Goal: Task Accomplishment & Management: Complete application form

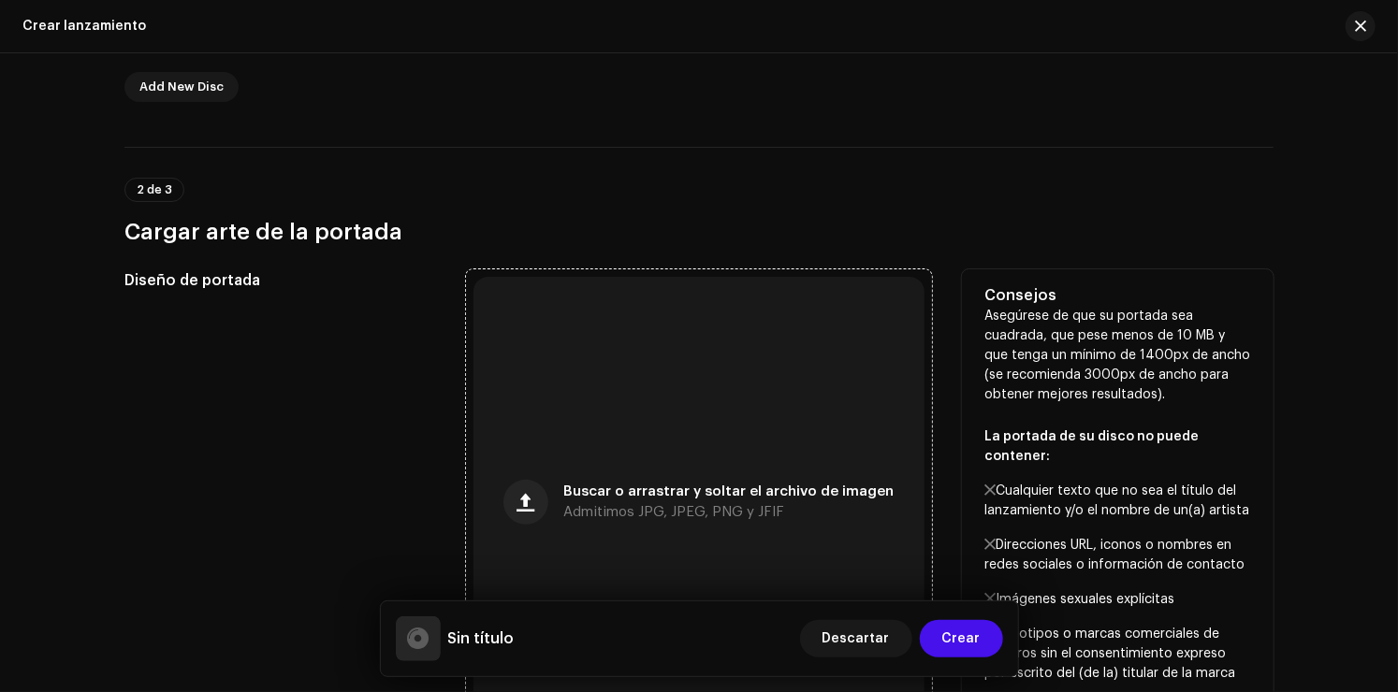
scroll to position [168, 0]
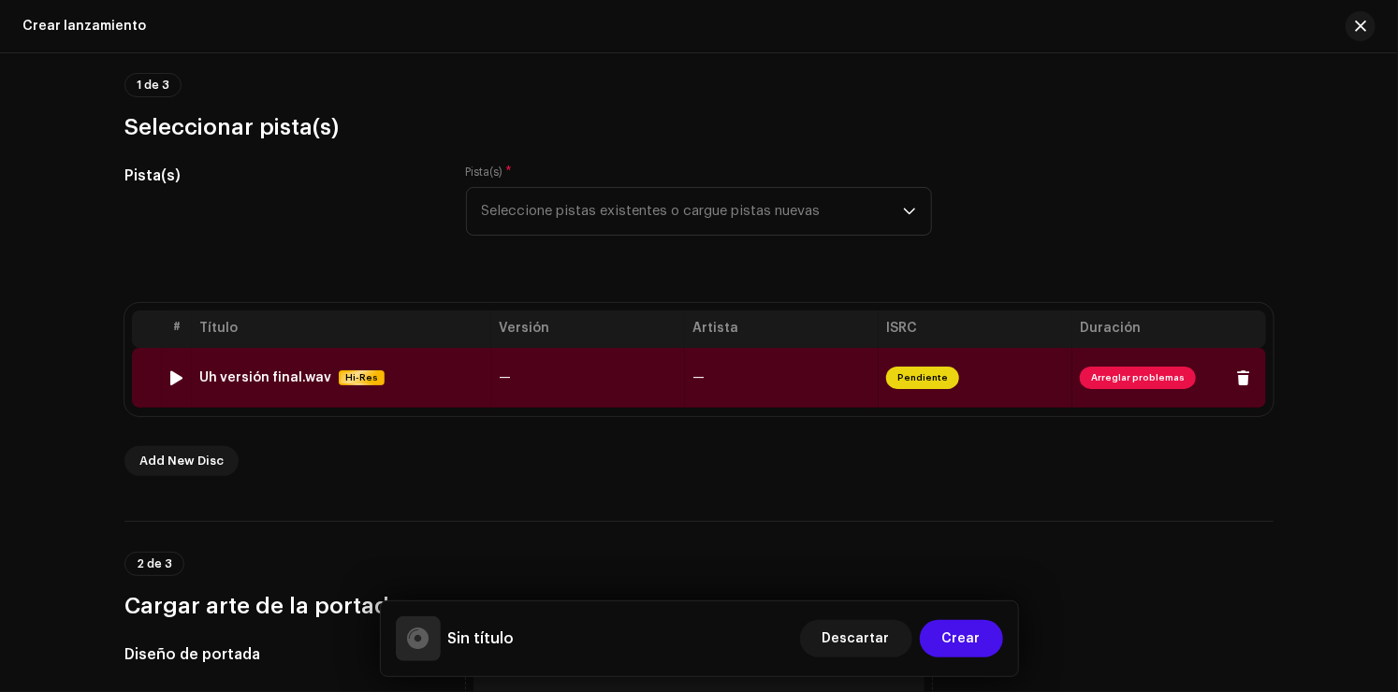
click at [1128, 377] on span "Arreglar problemas" at bounding box center [1138, 378] width 116 height 22
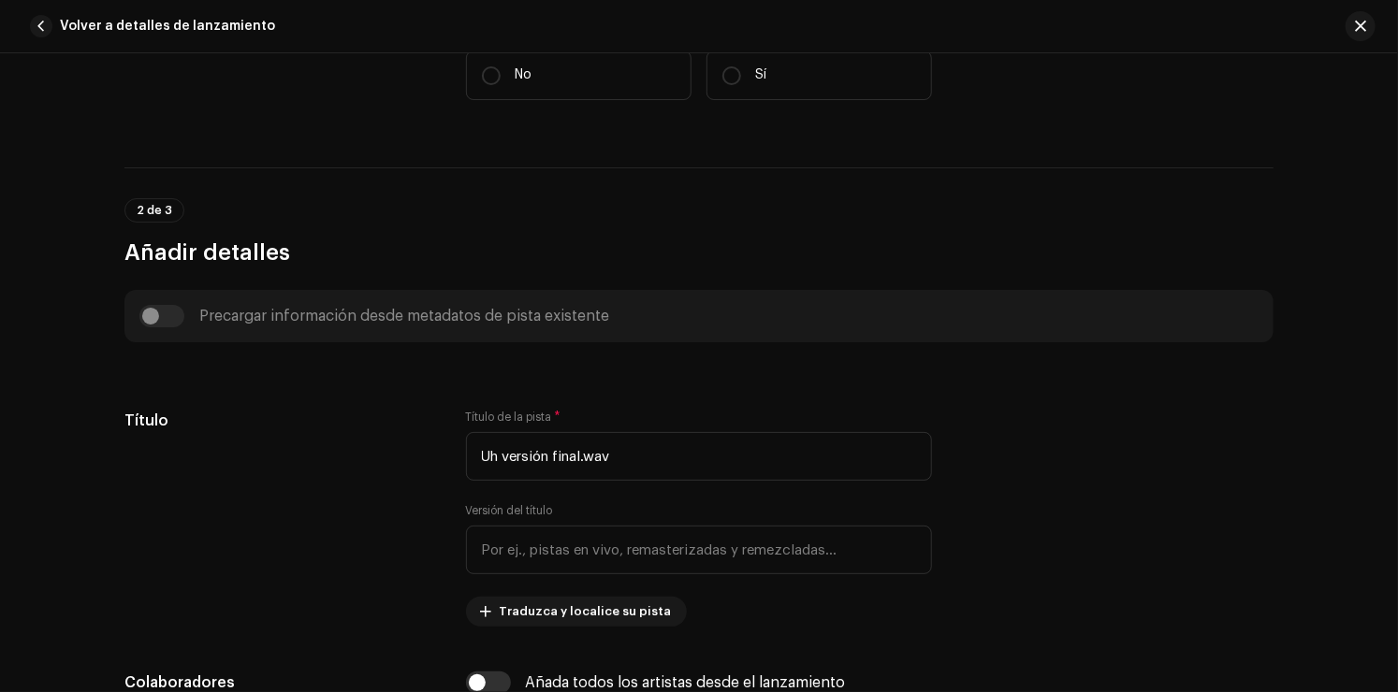
scroll to position [749, 0]
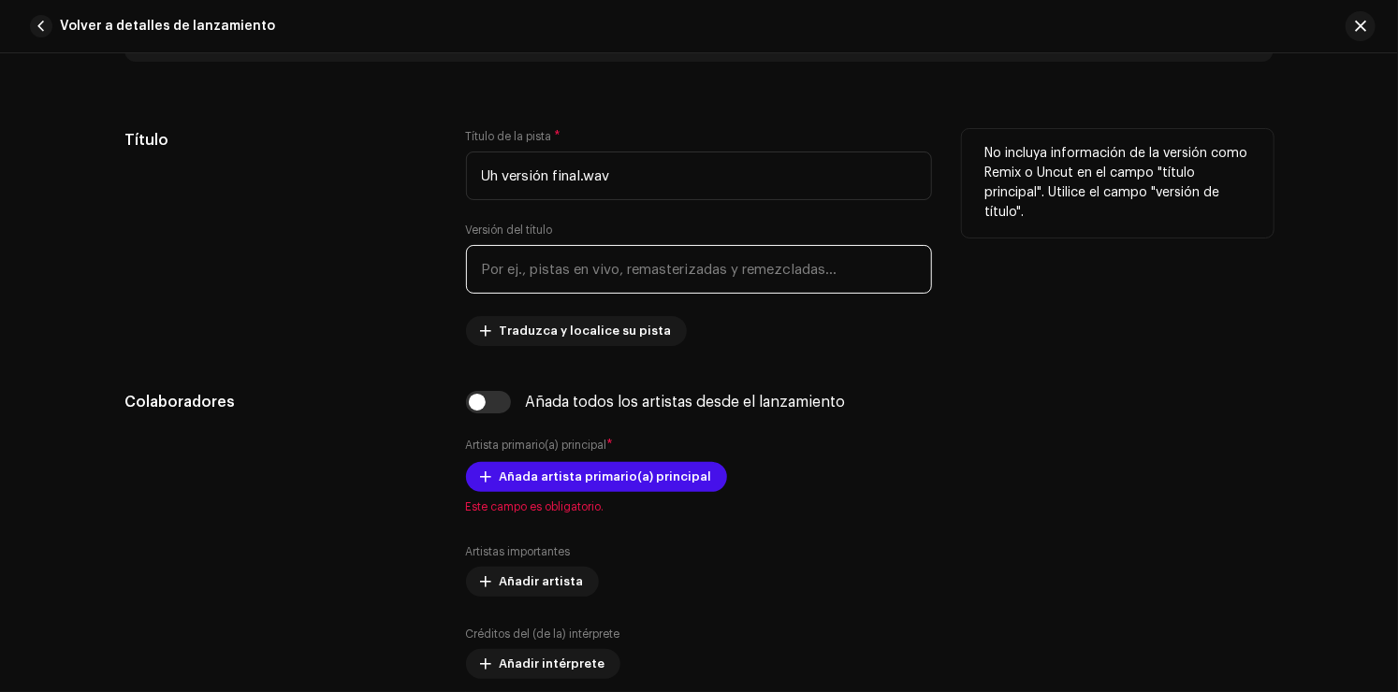
click at [608, 270] on input "text" at bounding box center [699, 269] width 466 height 49
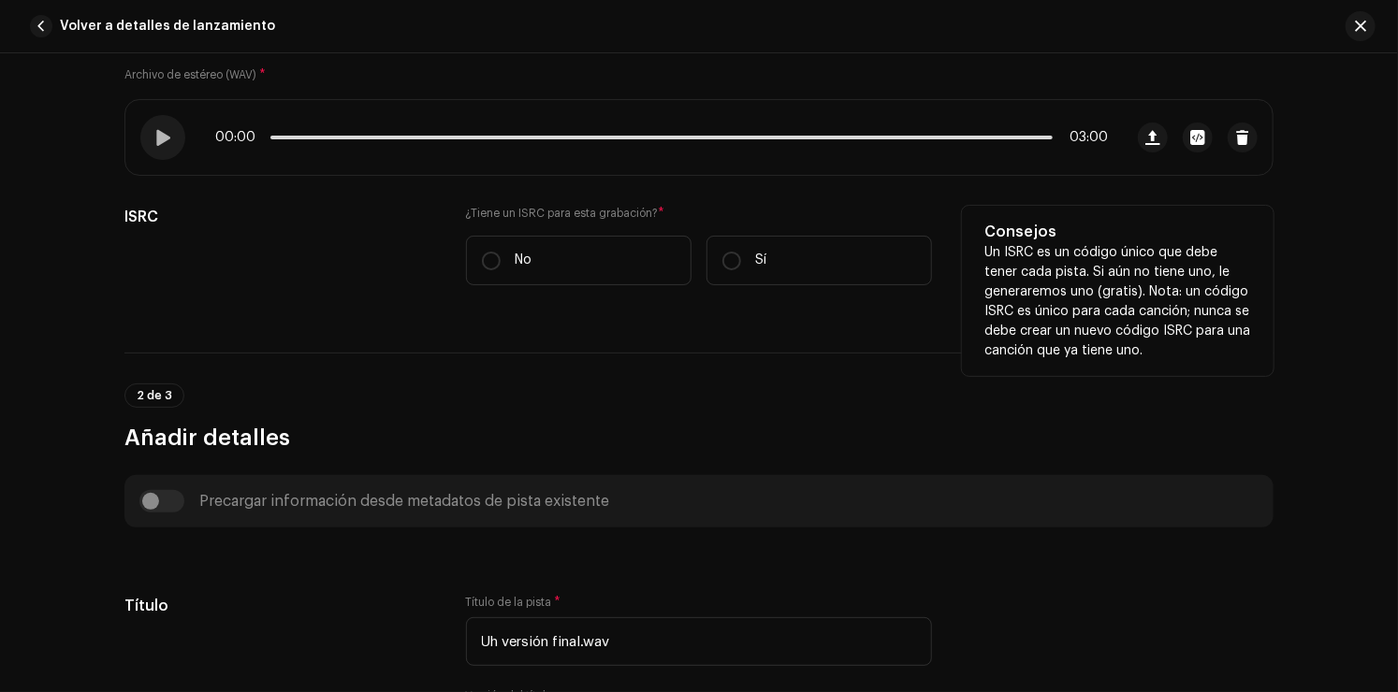
scroll to position [281, 0]
click at [646, 261] on label "No" at bounding box center [579, 263] width 226 height 50
click at [501, 261] on input "No" at bounding box center [491, 263] width 19 height 19
radio input "true"
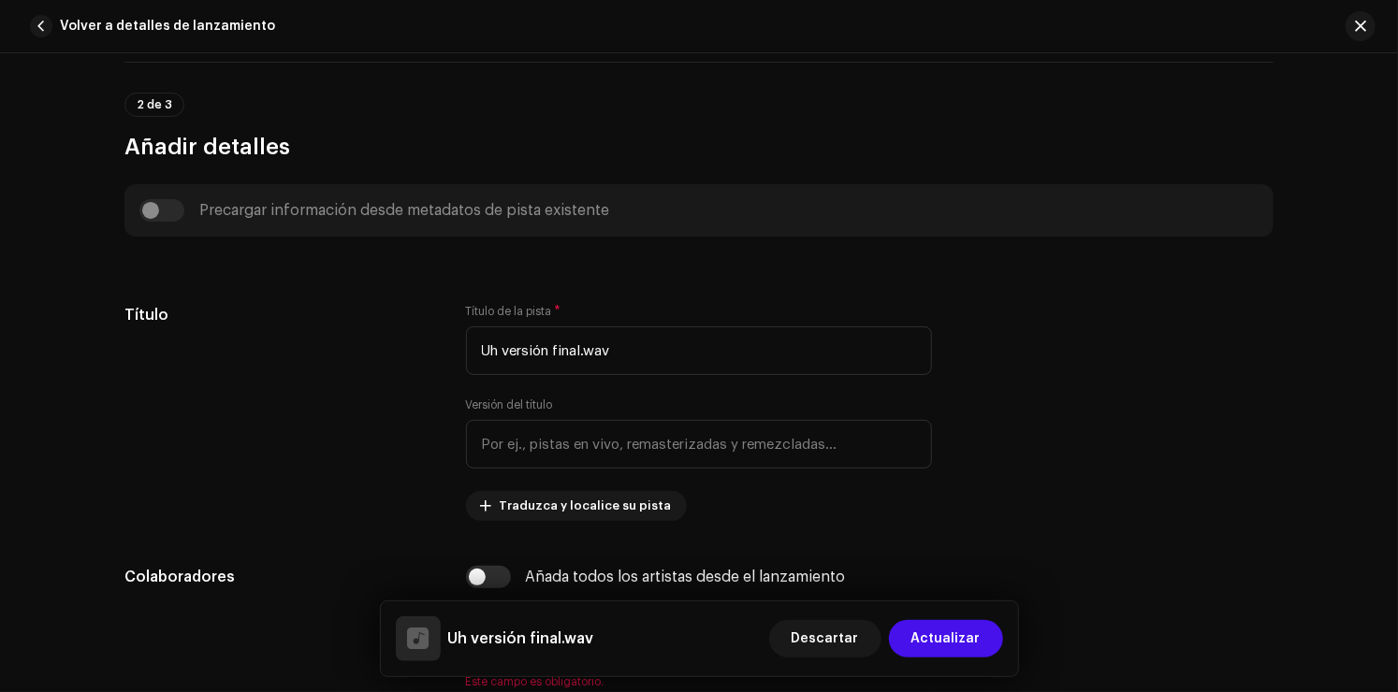
scroll to position [655, 0]
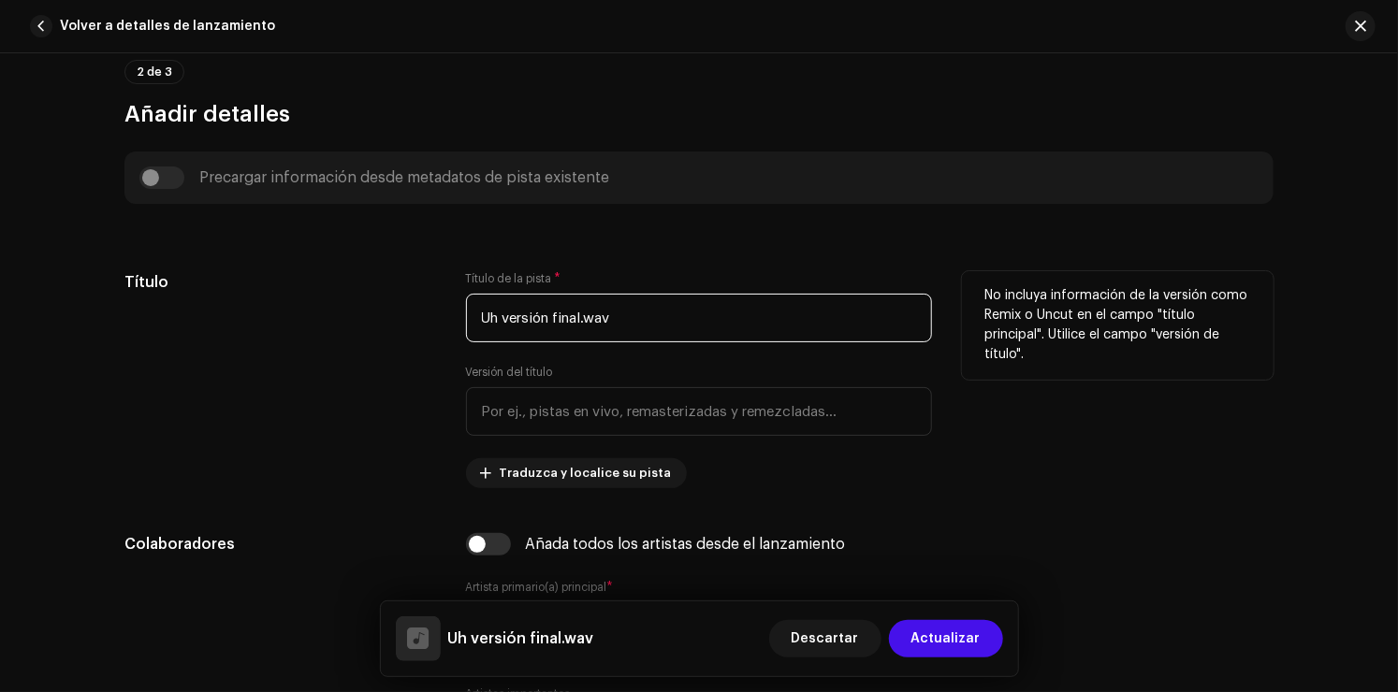
click at [668, 326] on input "Uh versión final.wav" at bounding box center [699, 318] width 466 height 49
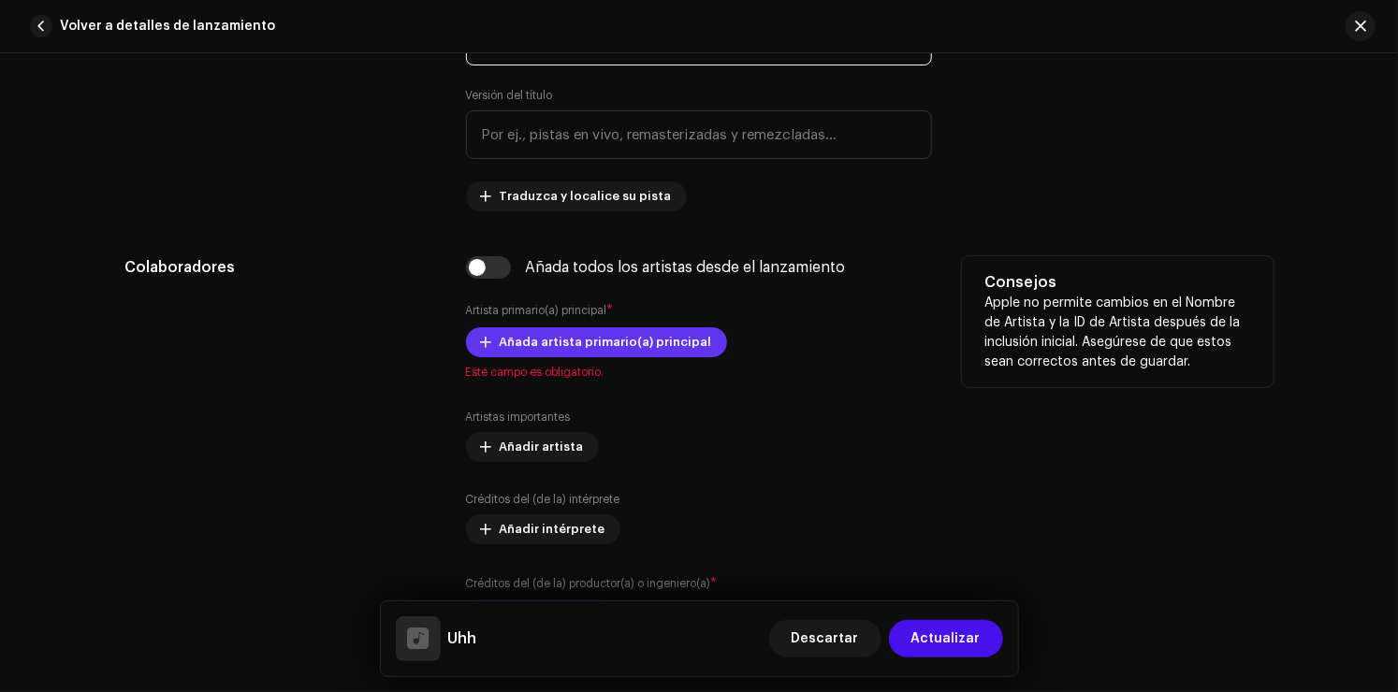
scroll to position [936, 0]
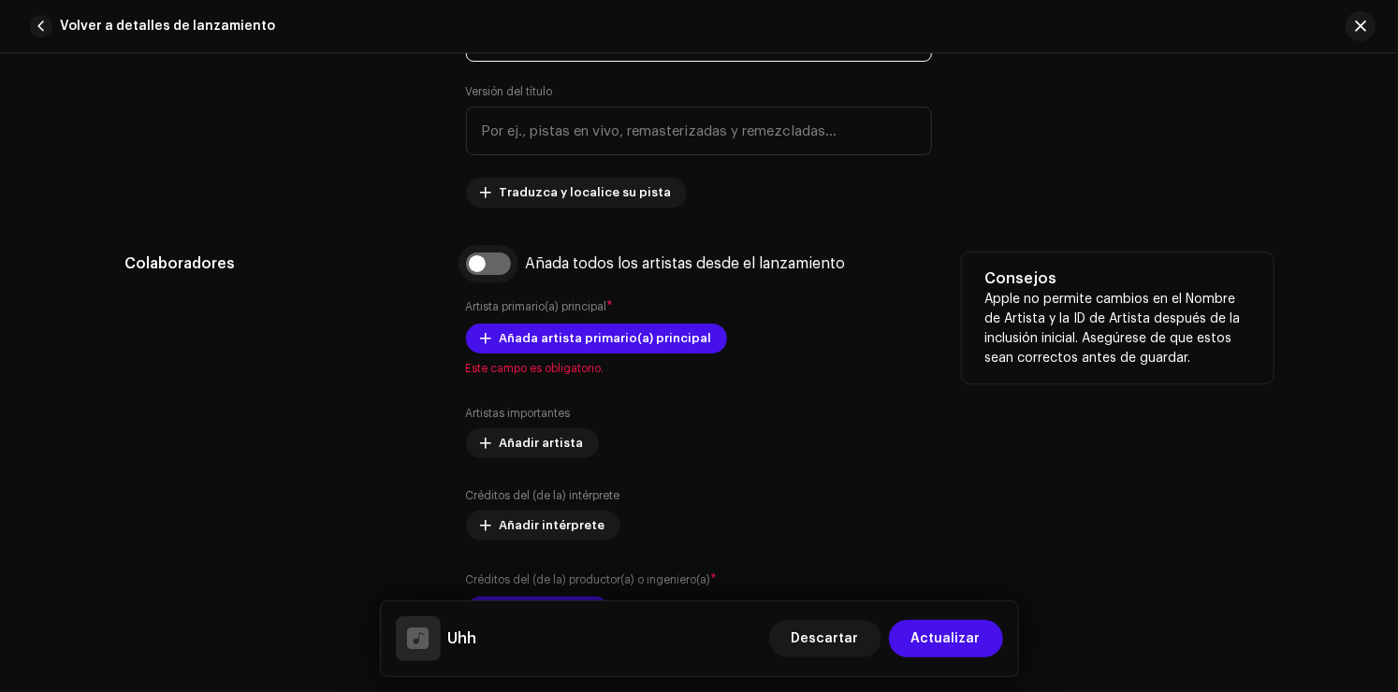
type input "Uhh"
click at [476, 269] on input "checkbox" at bounding box center [488, 264] width 45 height 22
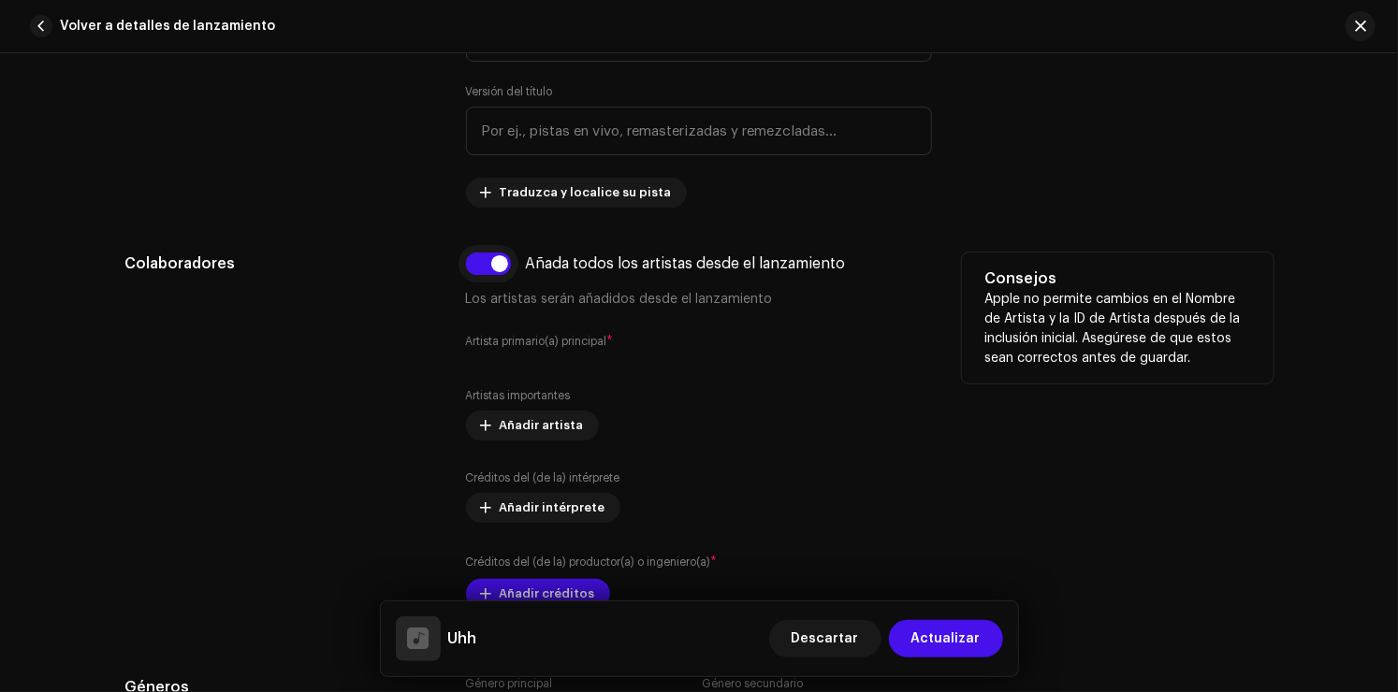
click at [491, 264] on input "checkbox" at bounding box center [488, 264] width 45 height 22
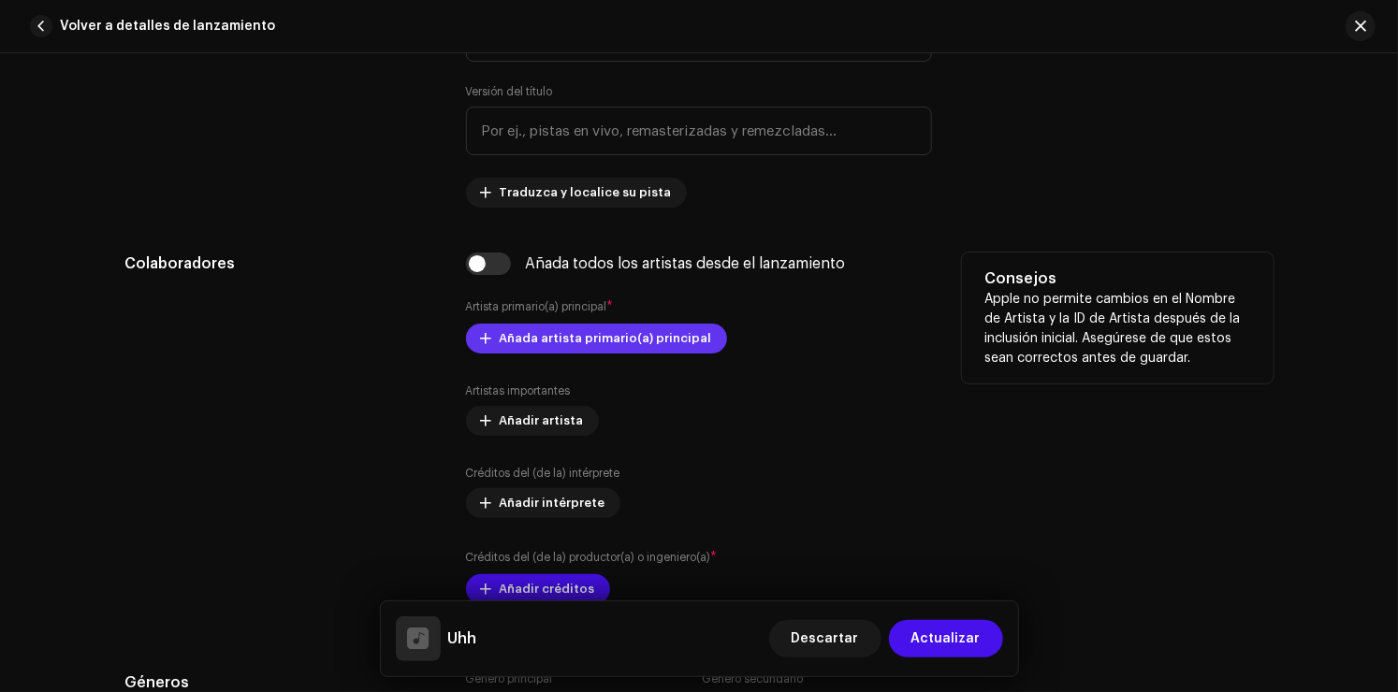
click at [517, 332] on span "Añada artista primario(a) principal" at bounding box center [606, 338] width 212 height 37
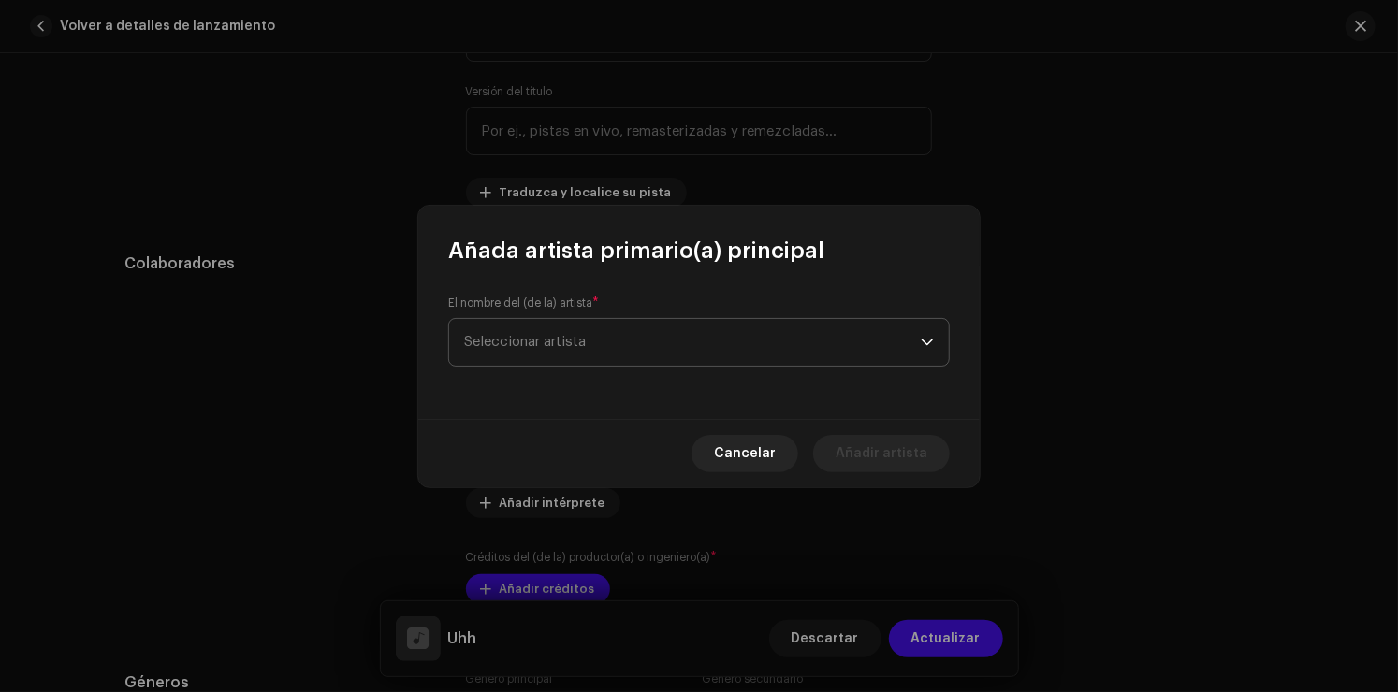
click at [586, 346] on span "Seleccionar artista" at bounding box center [692, 342] width 457 height 47
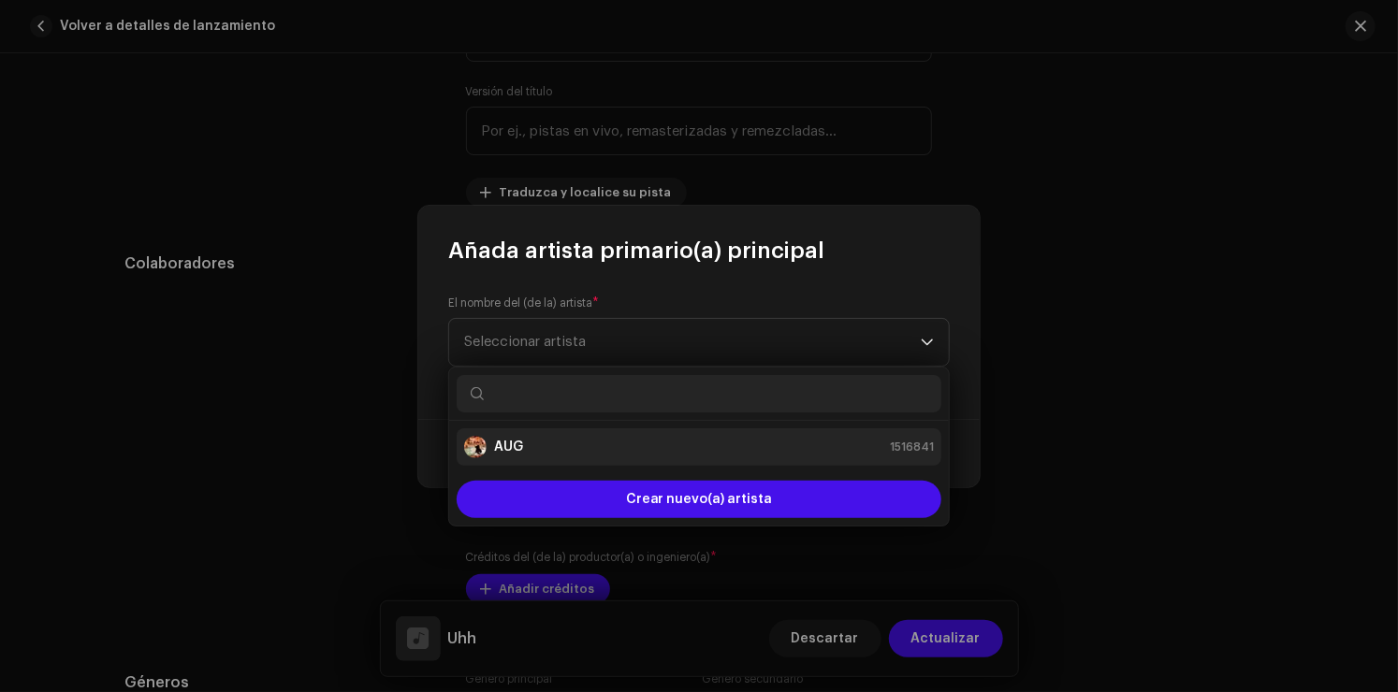
click at [537, 438] on div "AUG 1516841" at bounding box center [699, 447] width 470 height 22
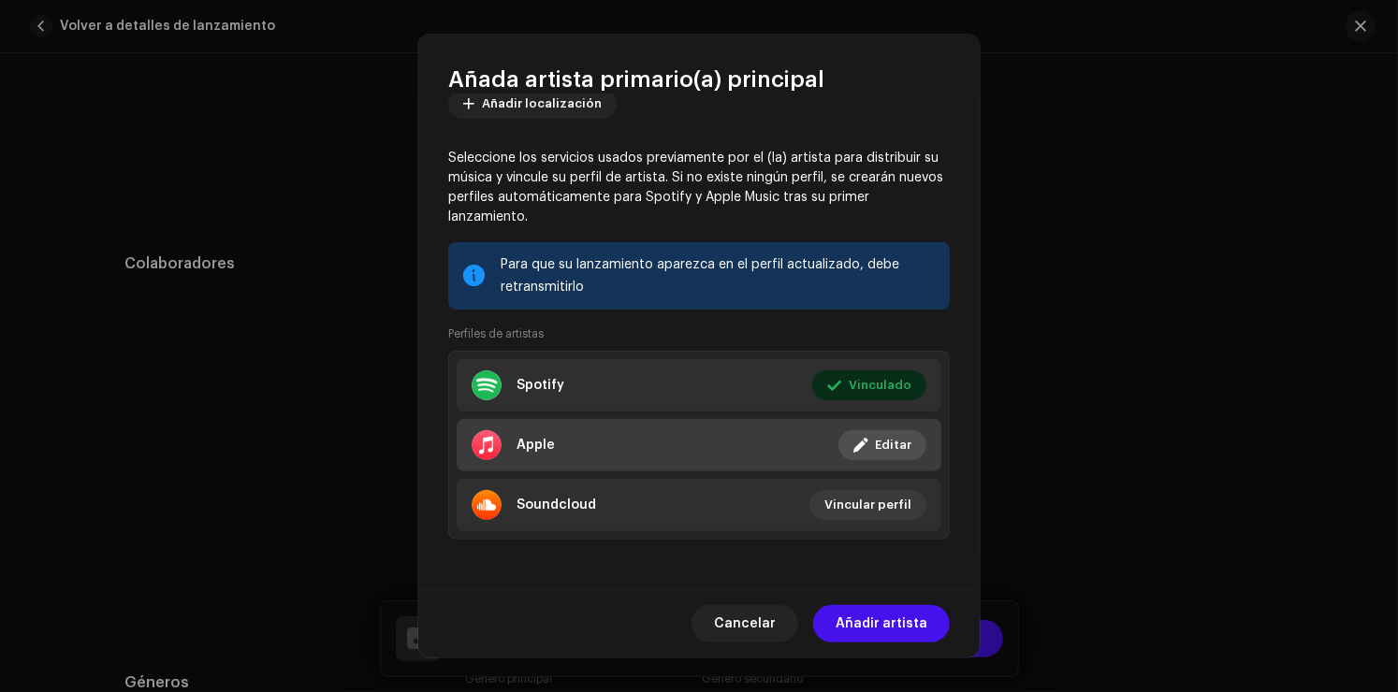
scroll to position [131, 0]
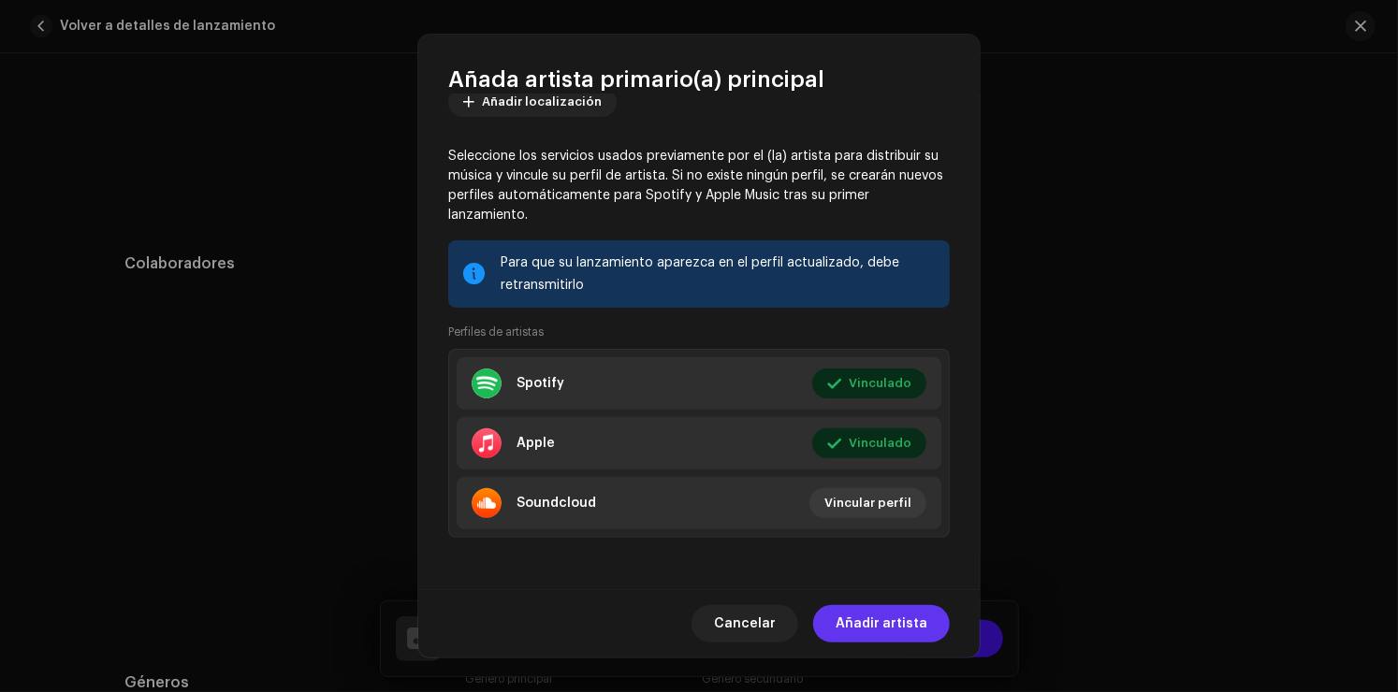
click at [886, 629] on span "Añadir artista" at bounding box center [882, 623] width 92 height 37
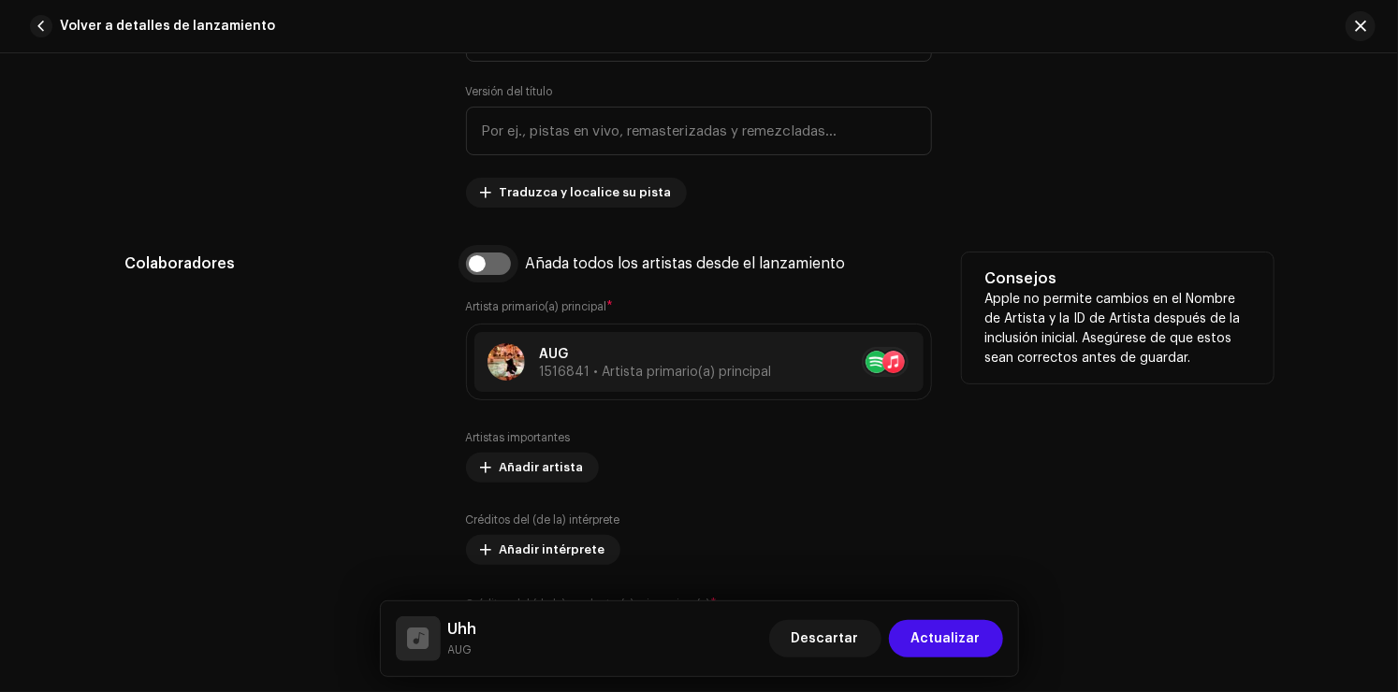
click at [496, 266] on input "checkbox" at bounding box center [488, 264] width 45 height 22
checkbox input "true"
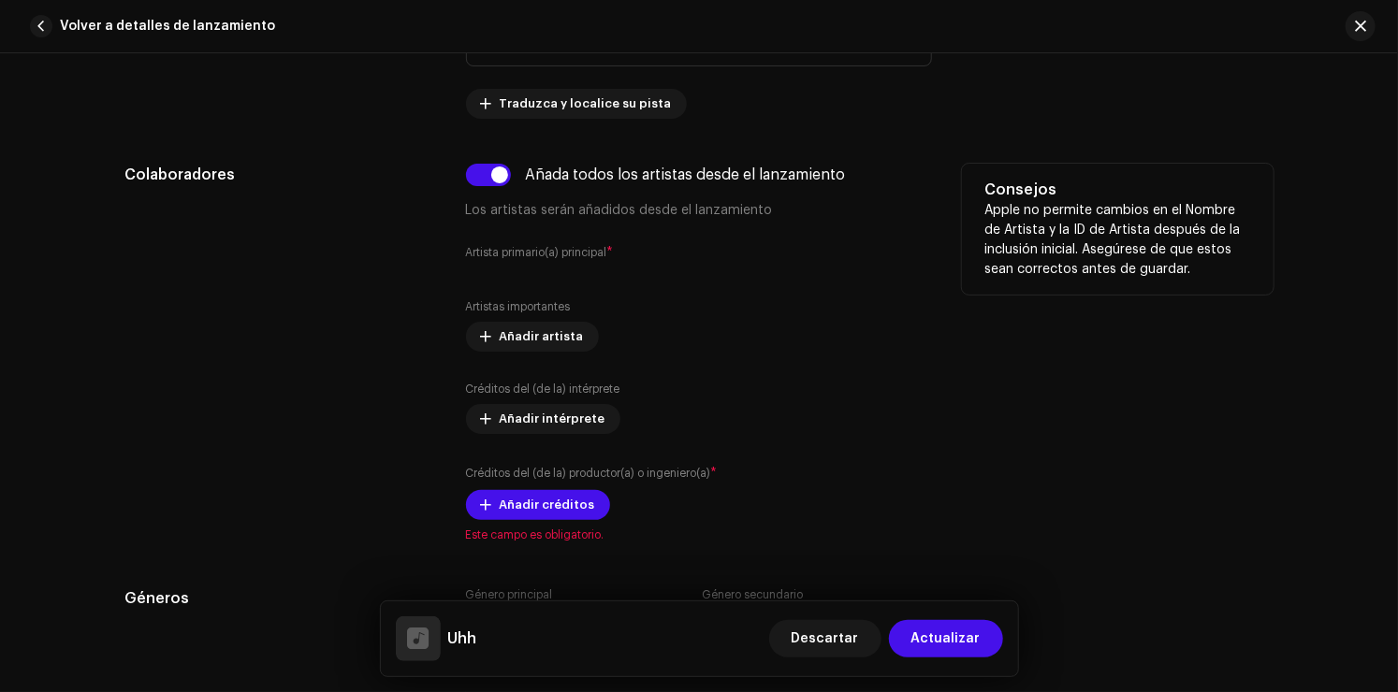
scroll to position [1029, 0]
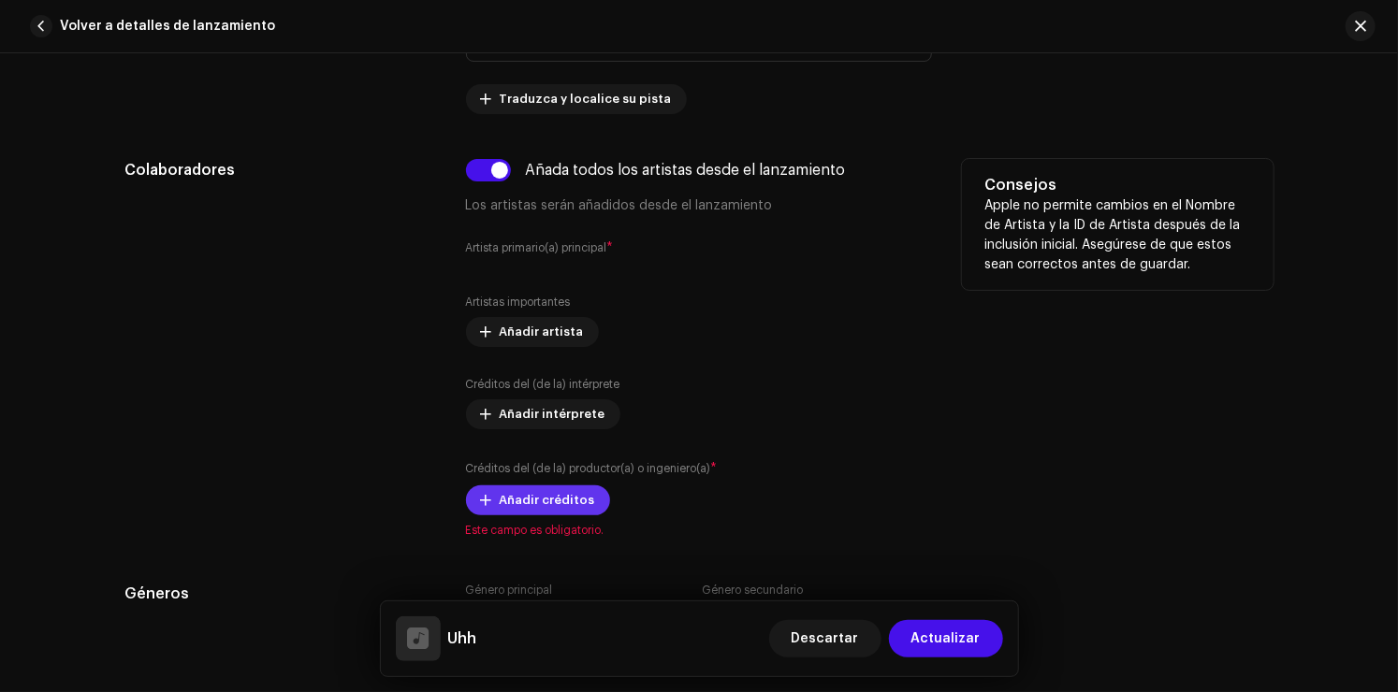
click at [568, 516] on span "Añadir créditos" at bounding box center [547, 500] width 95 height 37
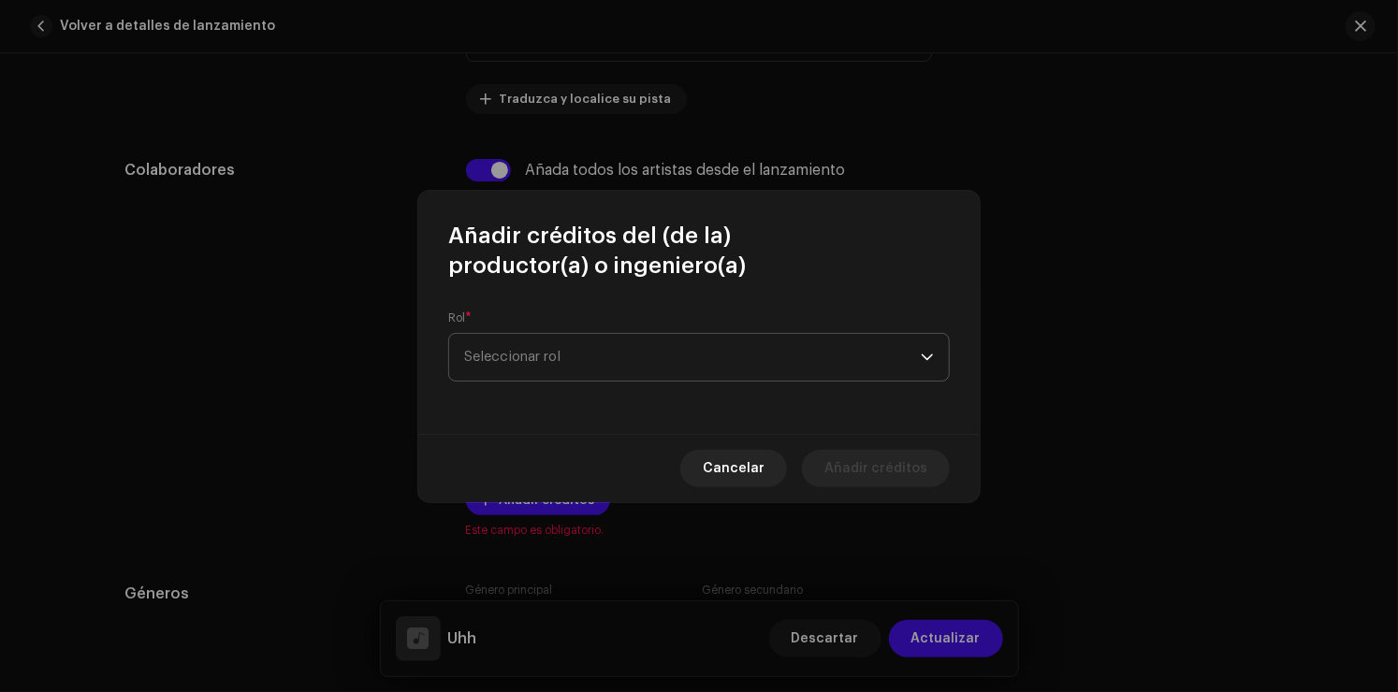
click at [545, 362] on span "Seleccionar rol" at bounding box center [692, 357] width 457 height 47
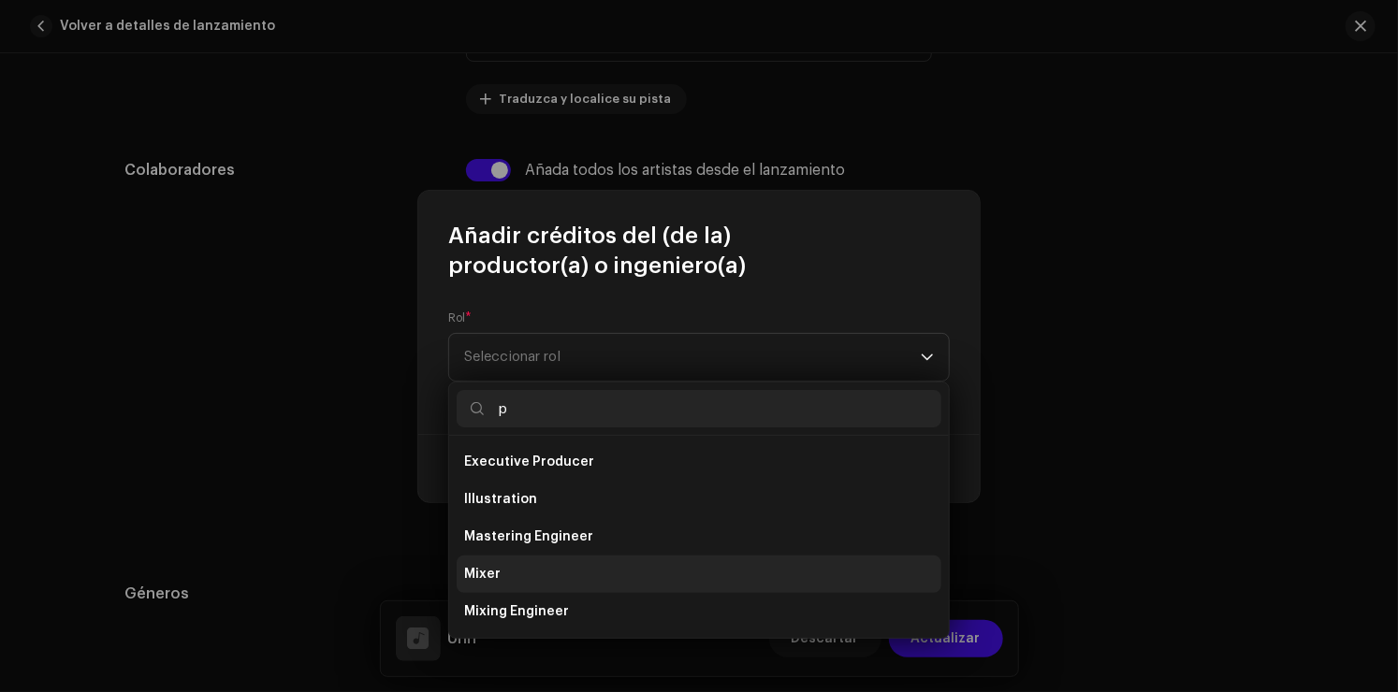
scroll to position [75, 0]
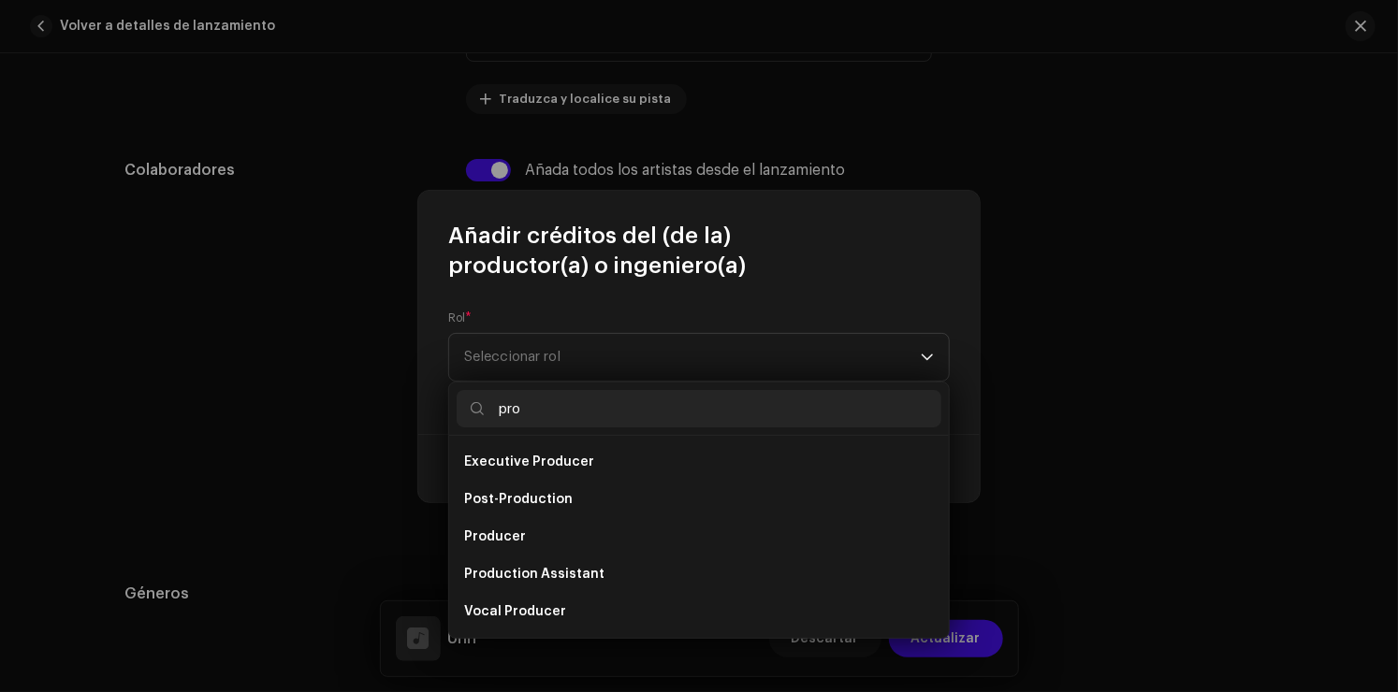
type input "pro"
click at [567, 549] on li "Producer" at bounding box center [699, 536] width 485 height 37
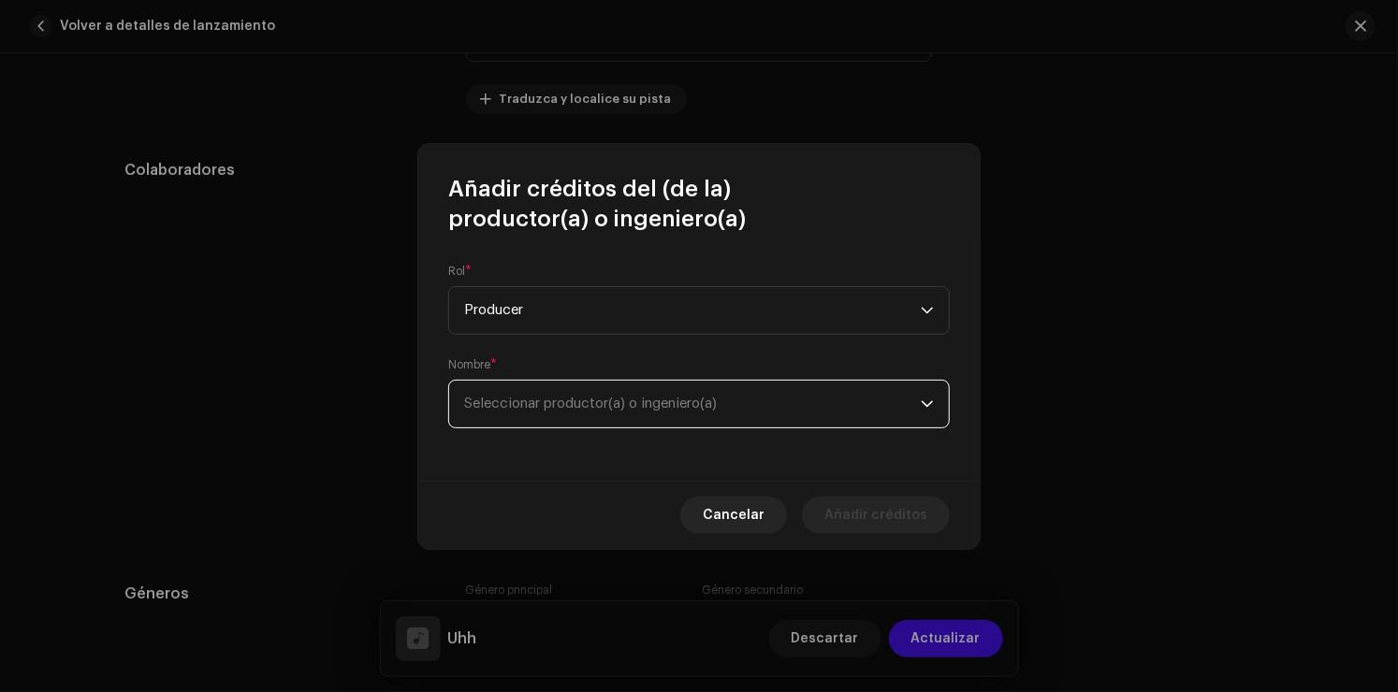
click at [553, 416] on span "Seleccionar productor(a) o ingeniero(a)" at bounding box center [692, 404] width 457 height 47
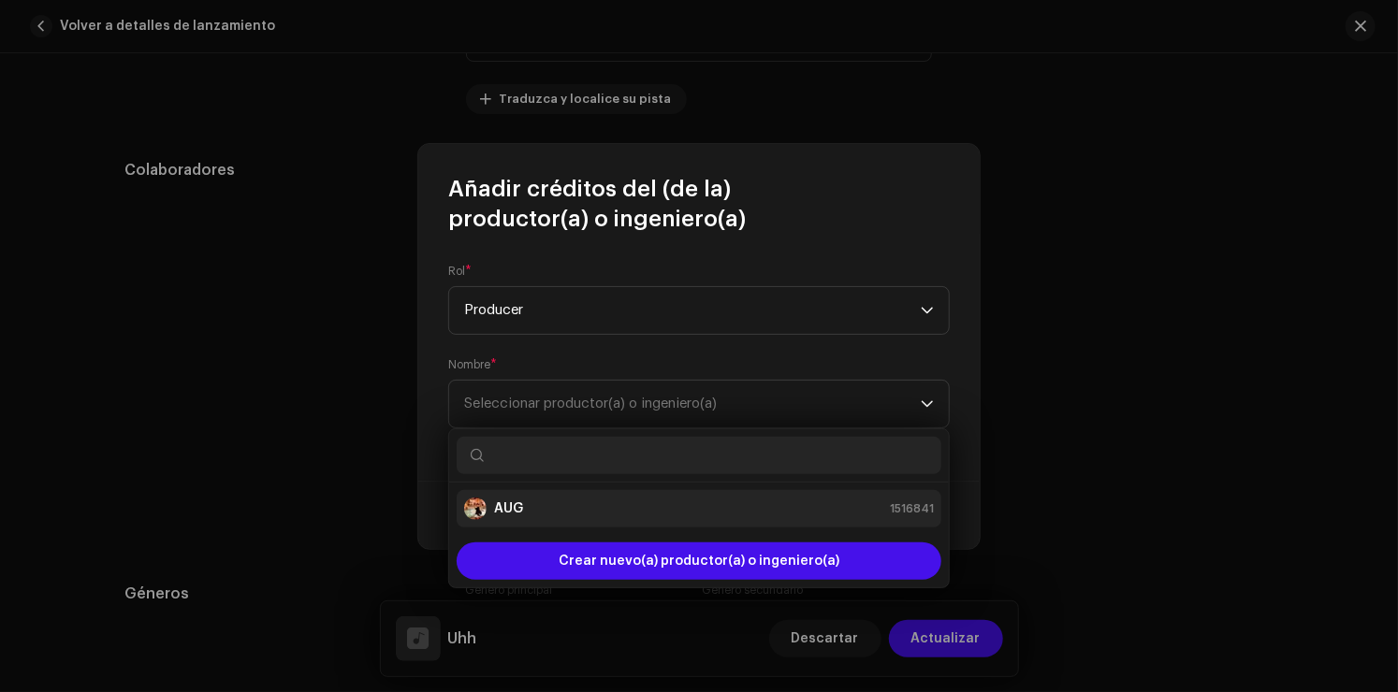
click at [534, 505] on div "AUG 1516841" at bounding box center [699, 509] width 470 height 22
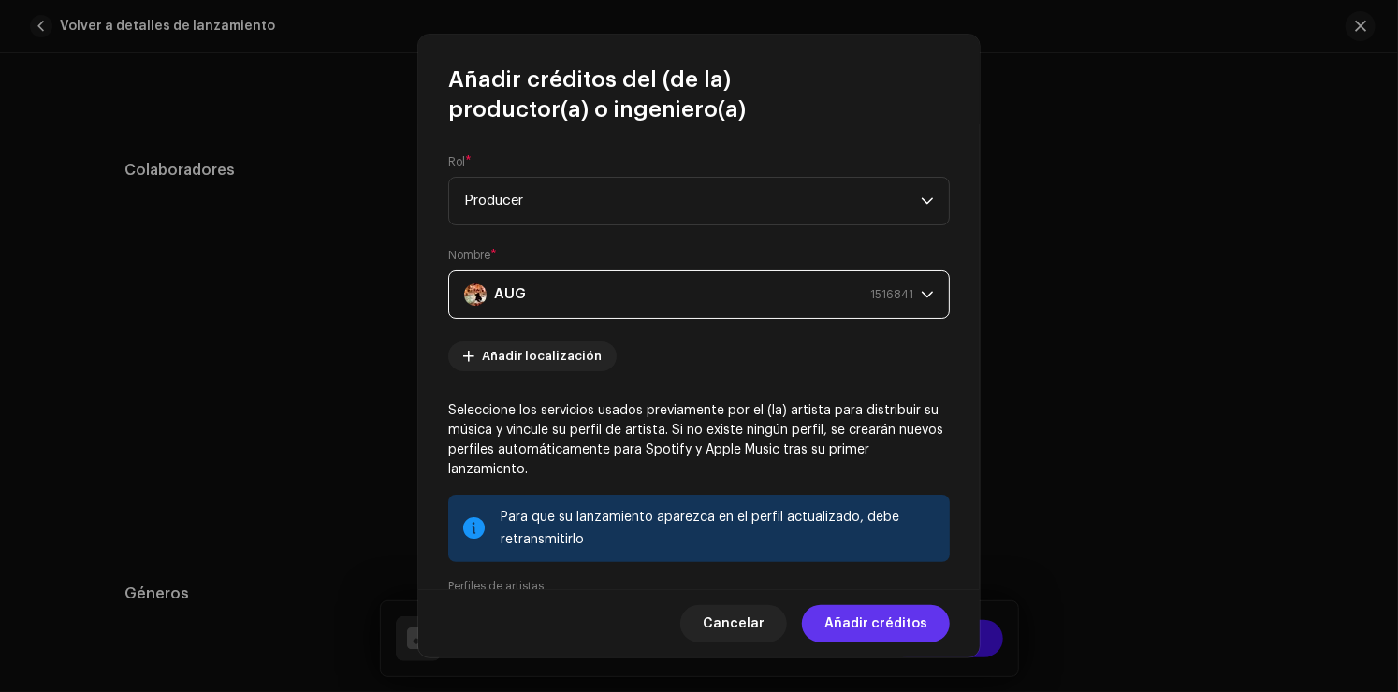
click at [892, 631] on span "Añadir créditos" at bounding box center [875, 623] width 103 height 37
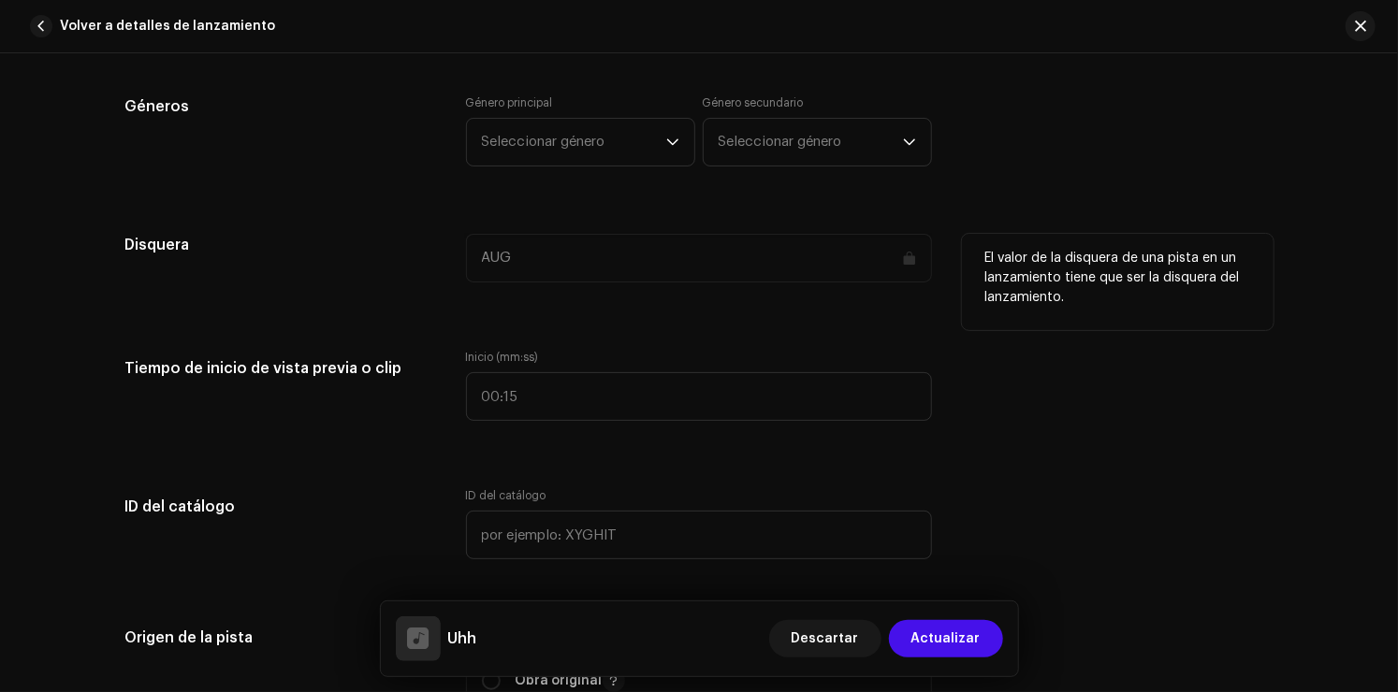
scroll to position [1591, 0]
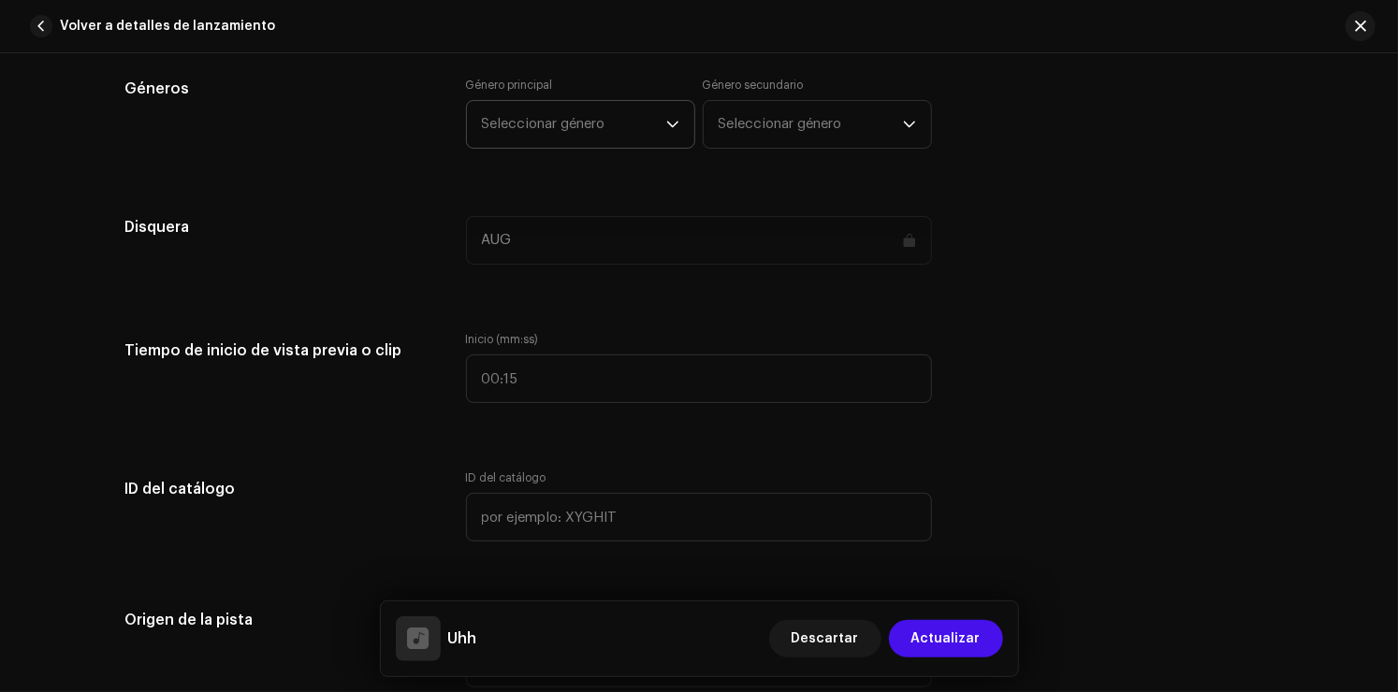
drag, startPoint x: 605, startPoint y: 150, endPoint x: 627, endPoint y: 138, distance: 25.5
click at [613, 144] on div "Género principal Seleccionar género Género secundario Seleccionar género" at bounding box center [699, 125] width 466 height 94
click at [627, 138] on span "Seleccionar género" at bounding box center [574, 124] width 184 height 47
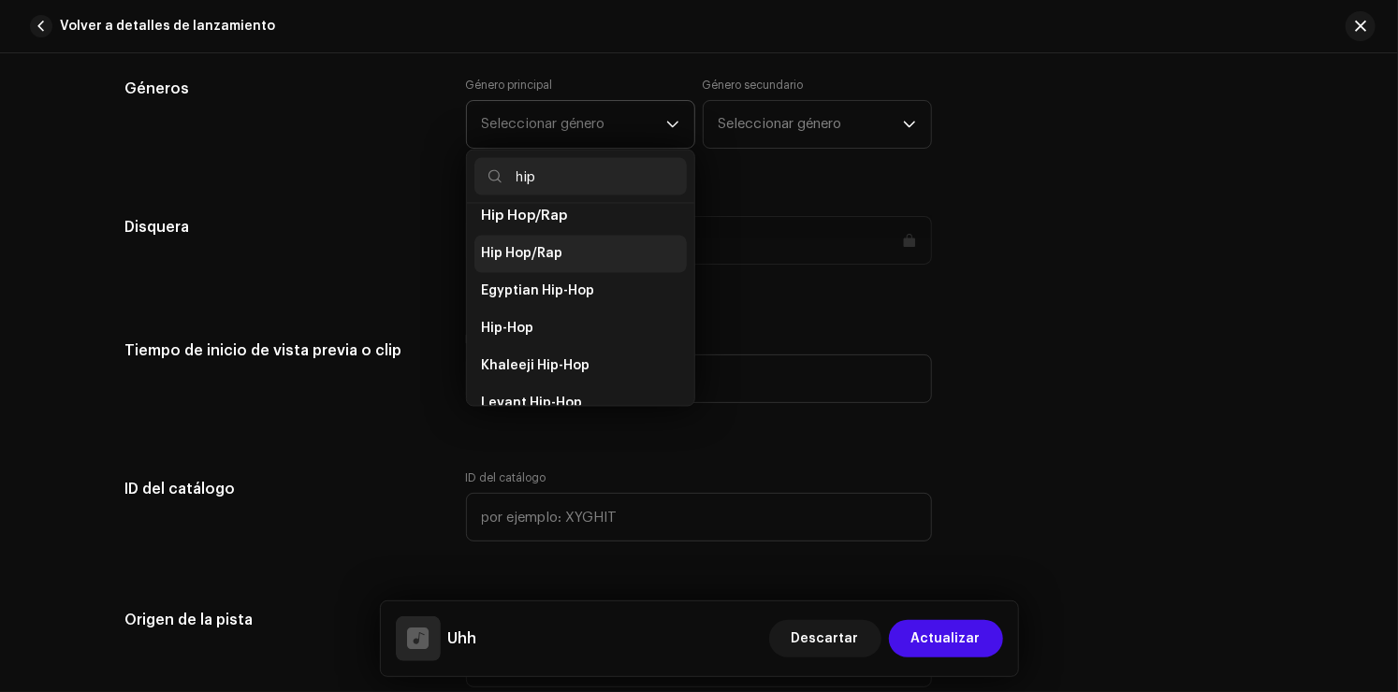
scroll to position [187, 0]
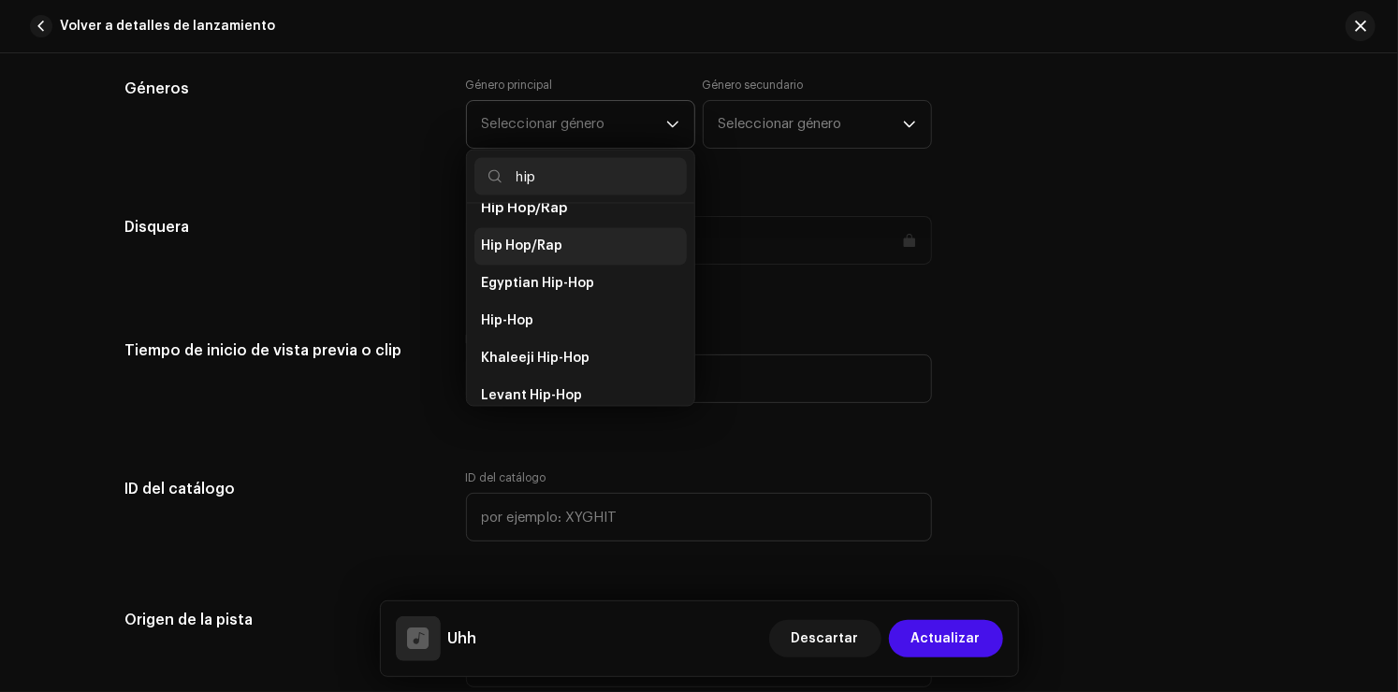
type input "hip"
click at [542, 242] on li "Hip Hop/Rap" at bounding box center [580, 246] width 212 height 37
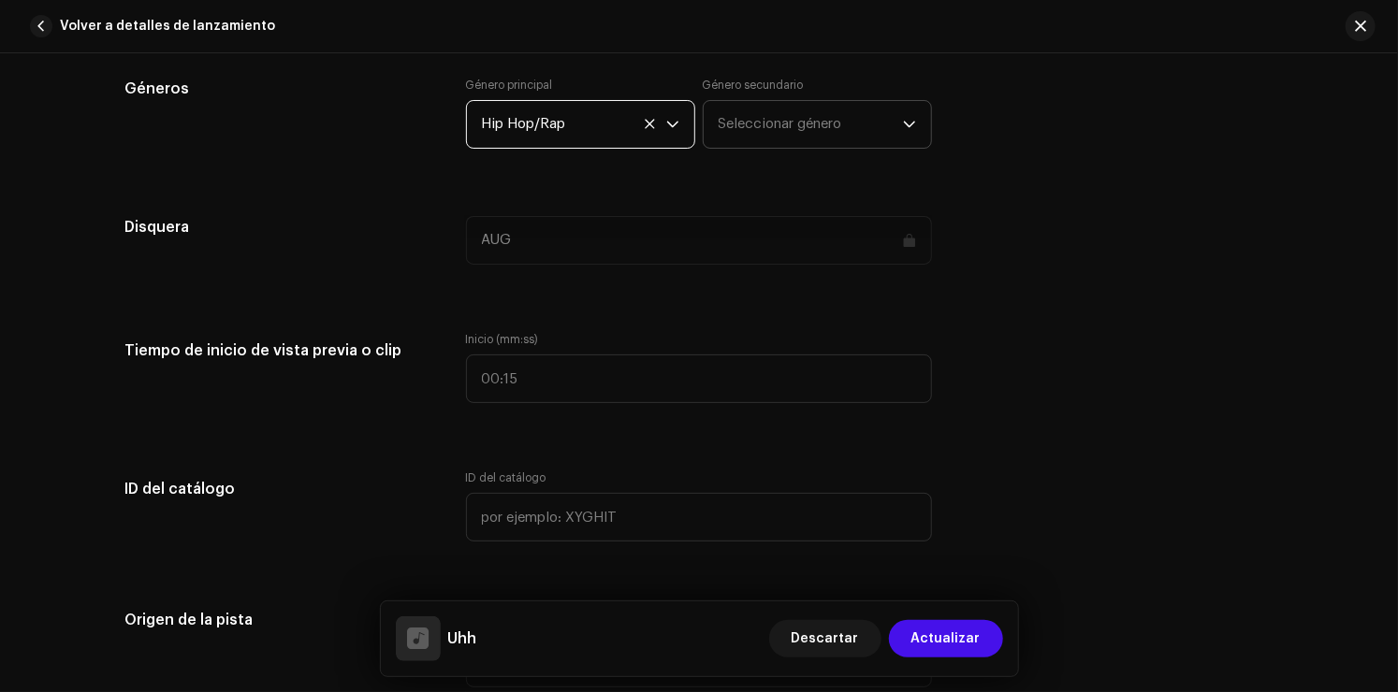
click at [806, 110] on span "Seleccionar género" at bounding box center [811, 124] width 184 height 47
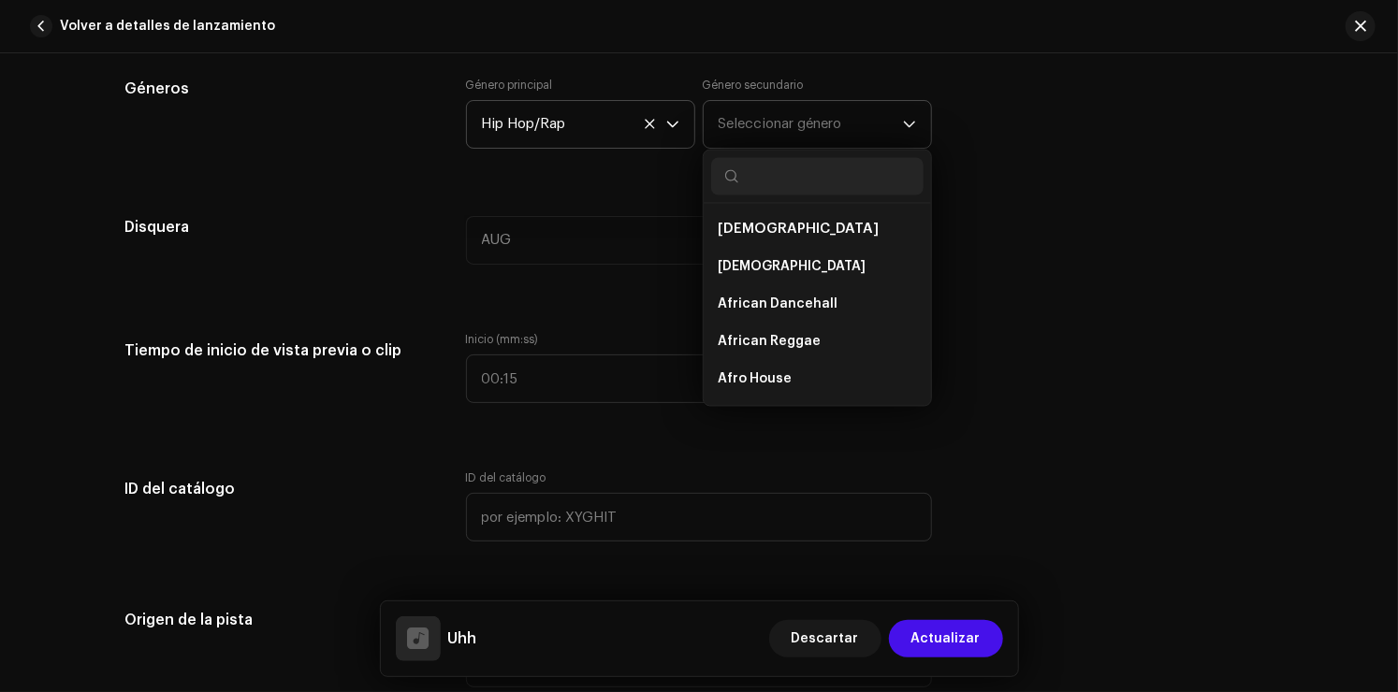
type input "h"
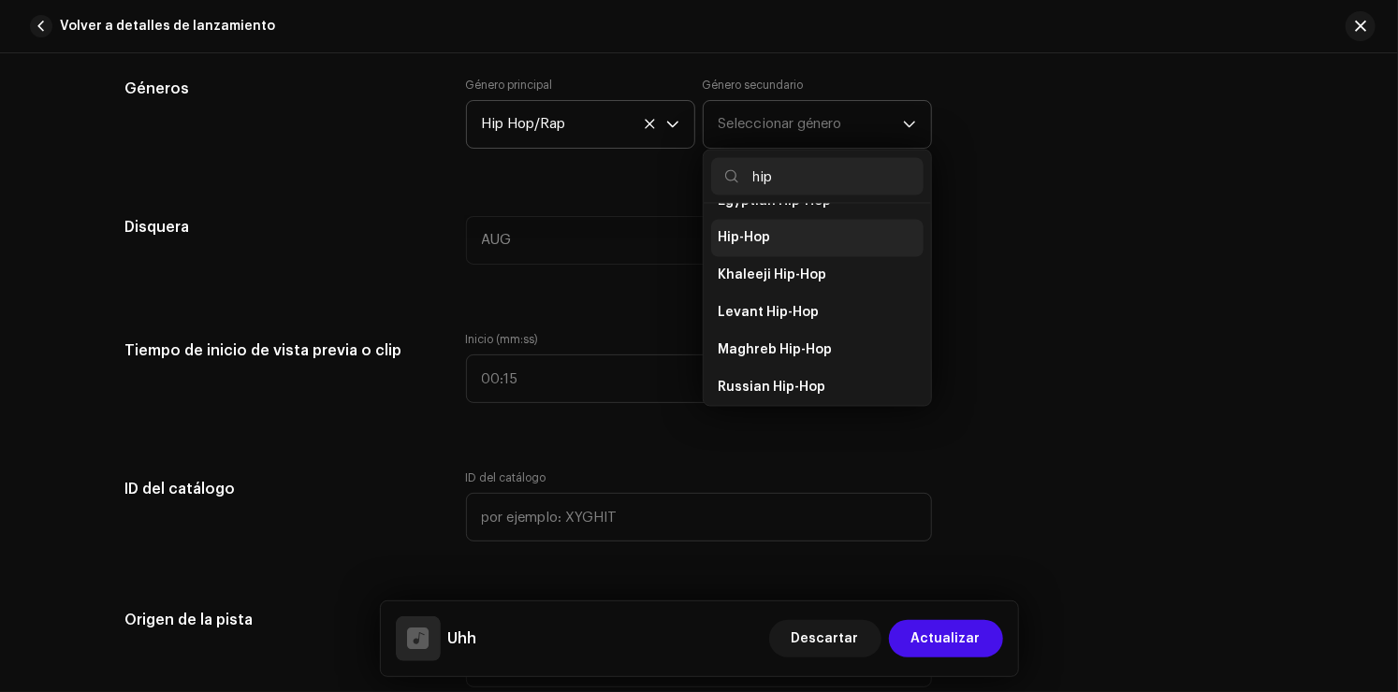
type input "hip"
click at [757, 229] on span "Hip-Hop" at bounding box center [745, 238] width 52 height 19
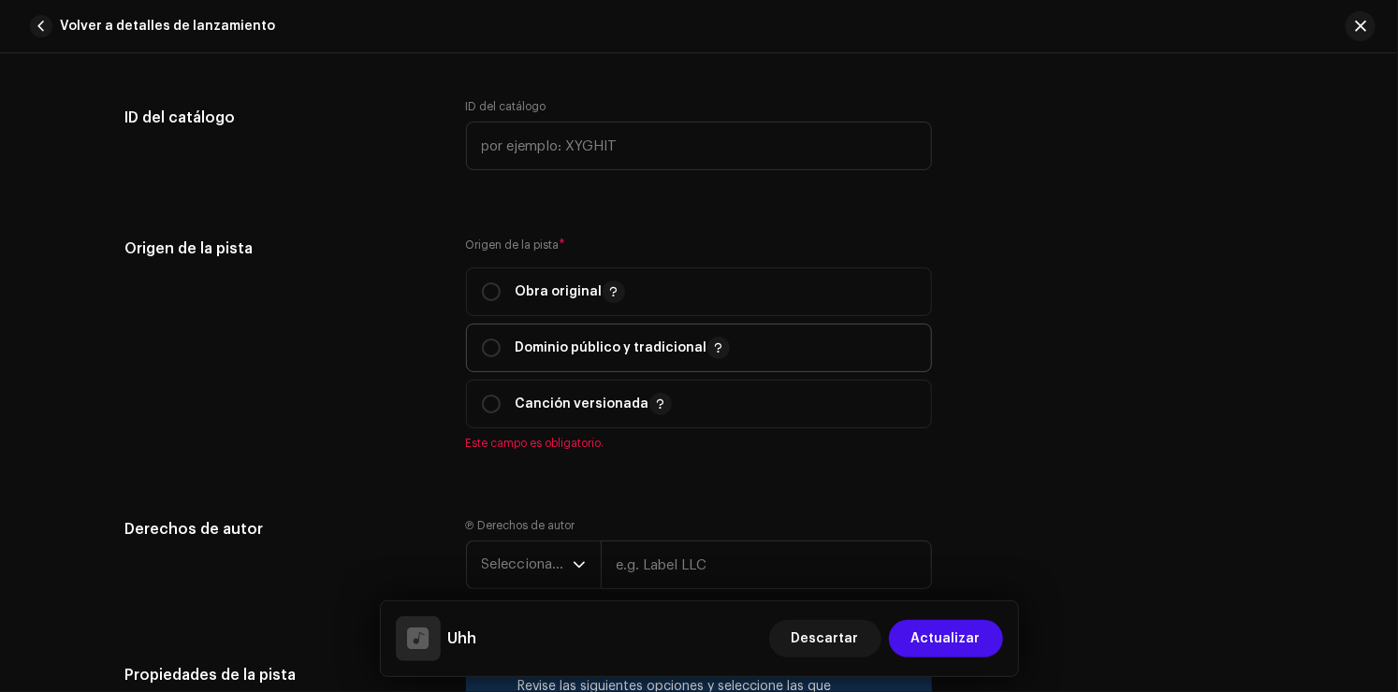
scroll to position [1965, 0]
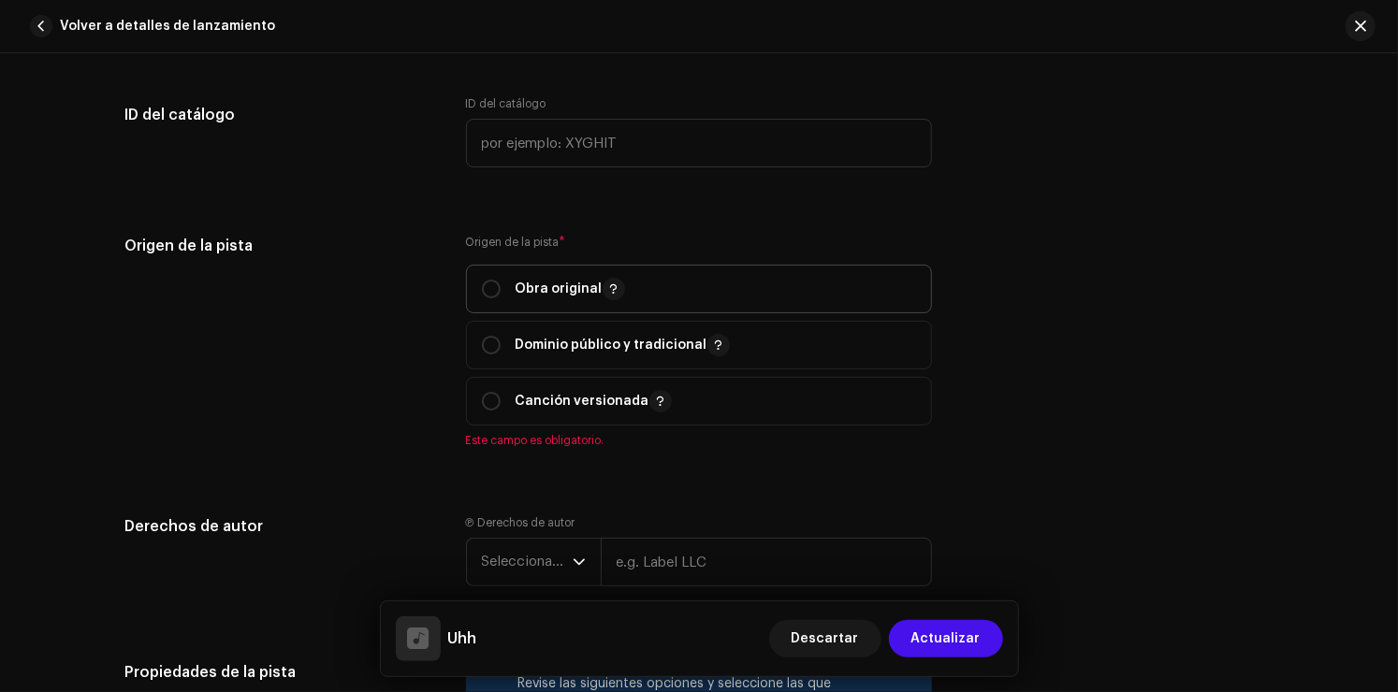
click at [546, 288] on p "Obra original" at bounding box center [570, 289] width 109 height 22
radio input "true"
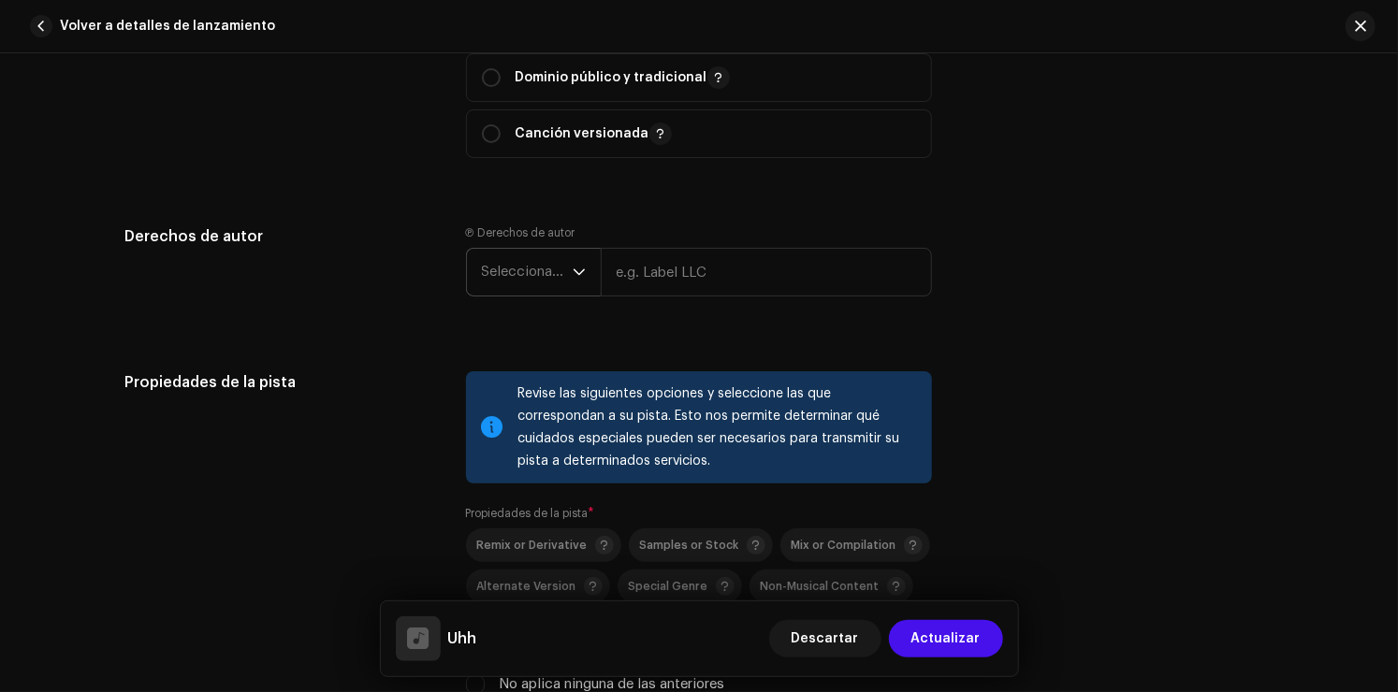
scroll to position [2246, 0]
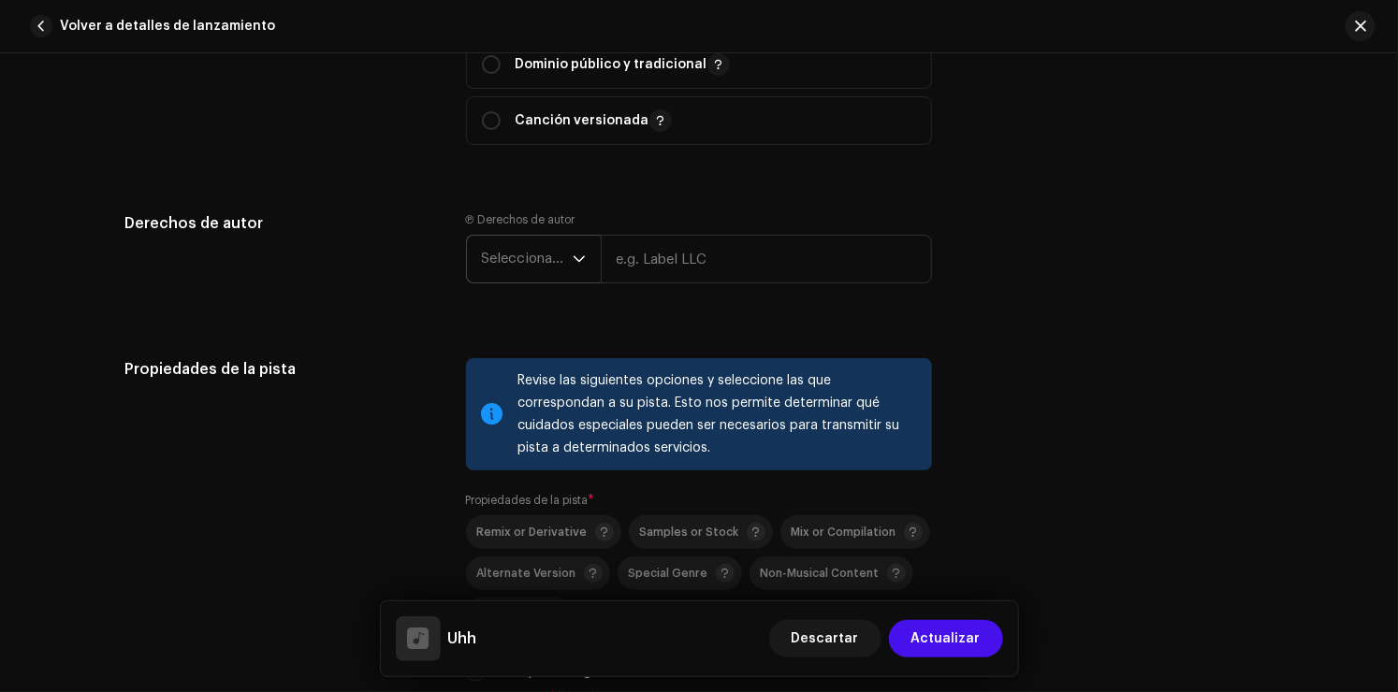
click at [552, 247] on span "Seleccionar año" at bounding box center [527, 259] width 91 height 47
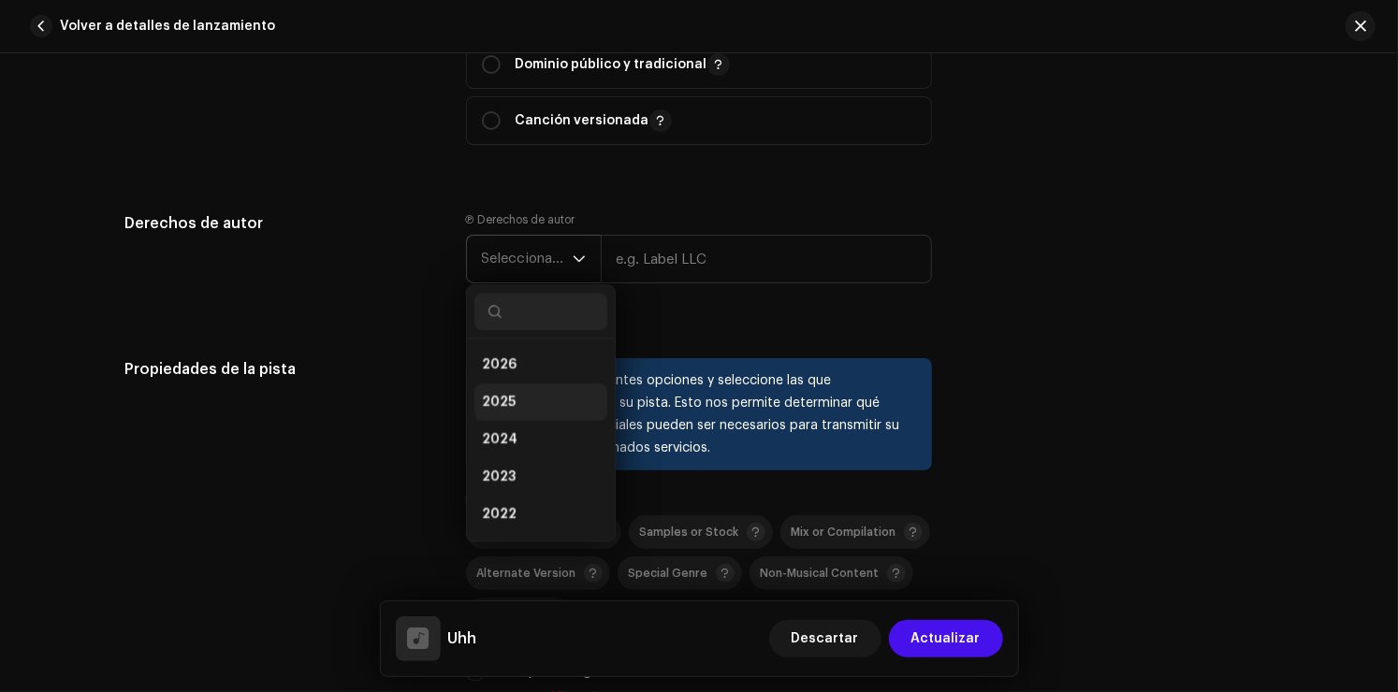
click at [523, 397] on li "2025" at bounding box center [540, 402] width 133 height 37
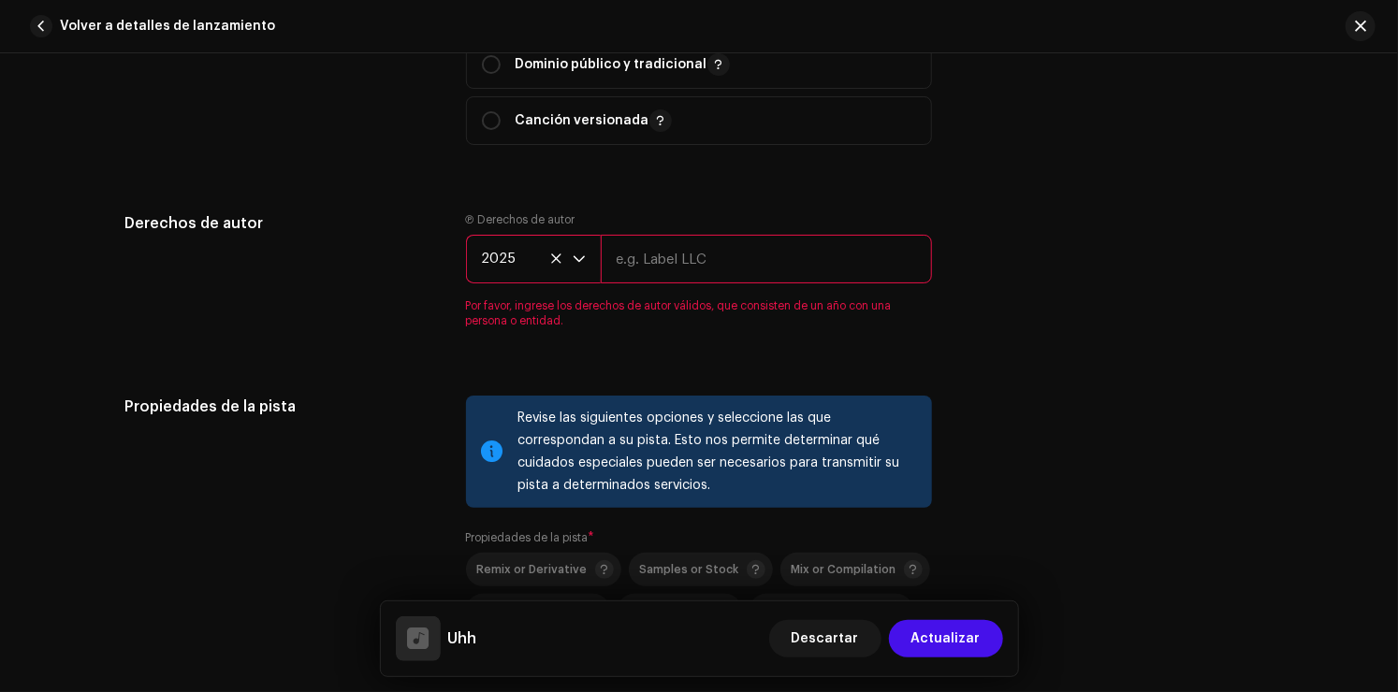
click at [722, 262] on input "text" at bounding box center [766, 259] width 331 height 49
type input "Super Young Star"
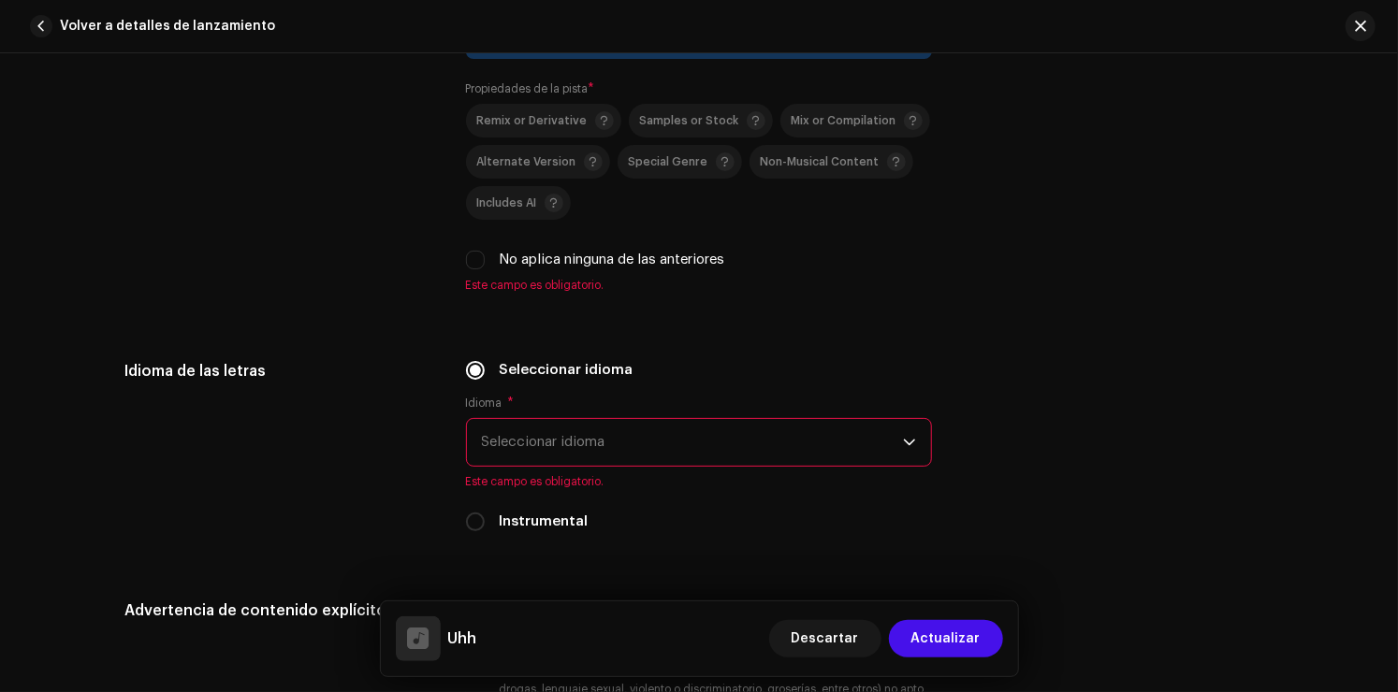
scroll to position [2714, 0]
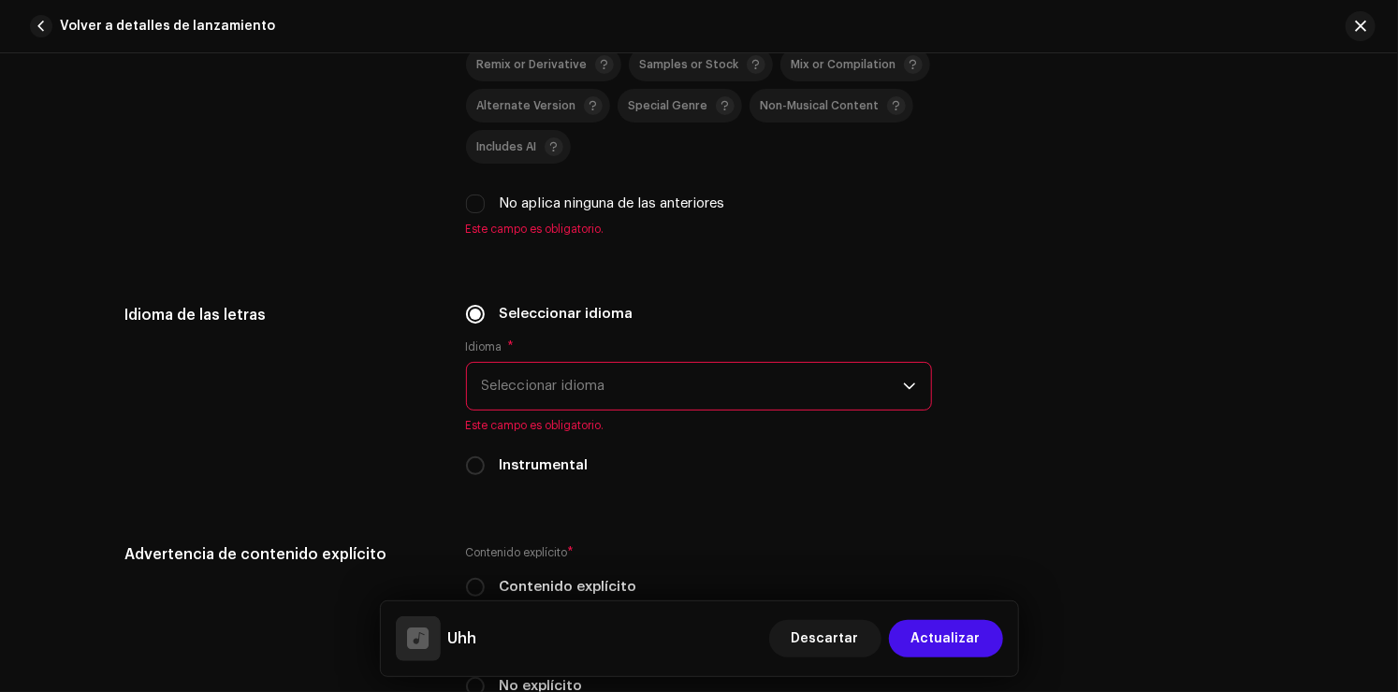
click at [473, 196] on div "Remix or Derivative Samples or Stock Mix or Compilation Alternate Version Speci…" at bounding box center [699, 131] width 466 height 167
click at [474, 200] on input "No aplica ninguna de las anteriores" at bounding box center [475, 204] width 19 height 19
checkbox input "true"
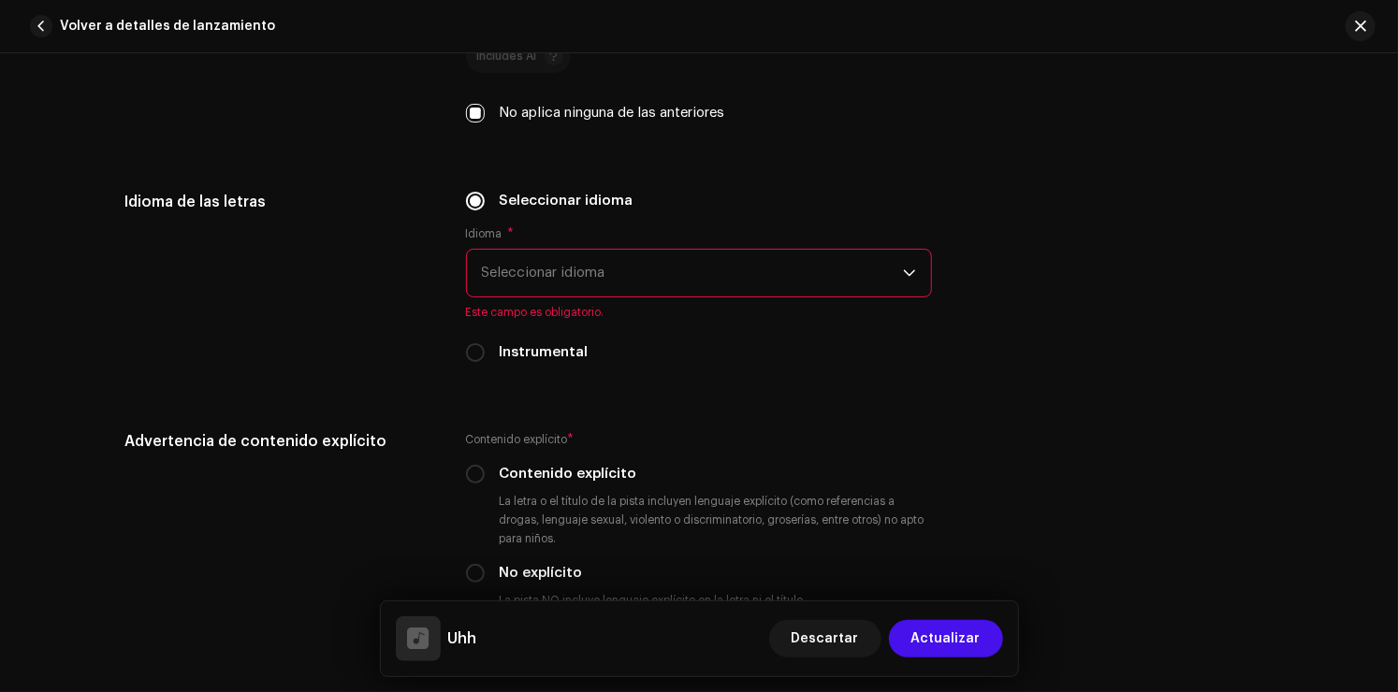
scroll to position [2807, 0]
click at [560, 284] on span "Seleccionar idioma" at bounding box center [692, 270] width 421 height 47
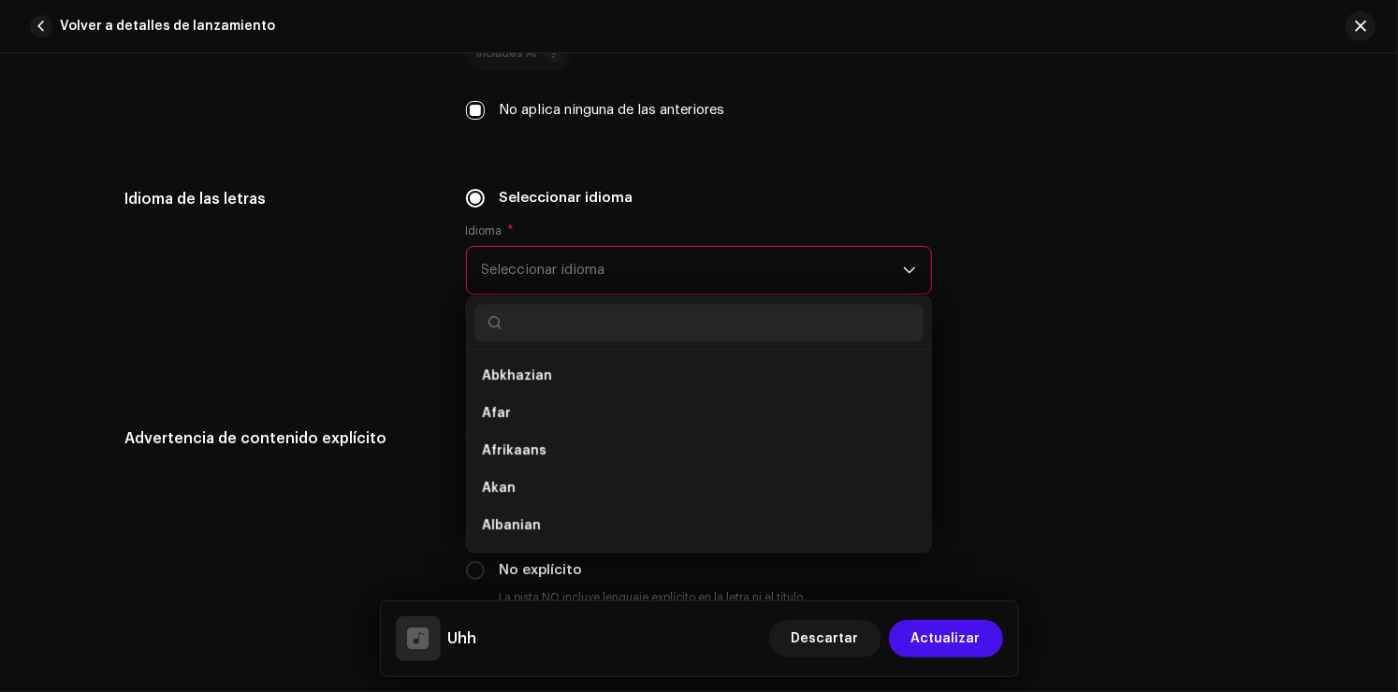
click at [561, 342] on input "text" at bounding box center [698, 322] width 449 height 37
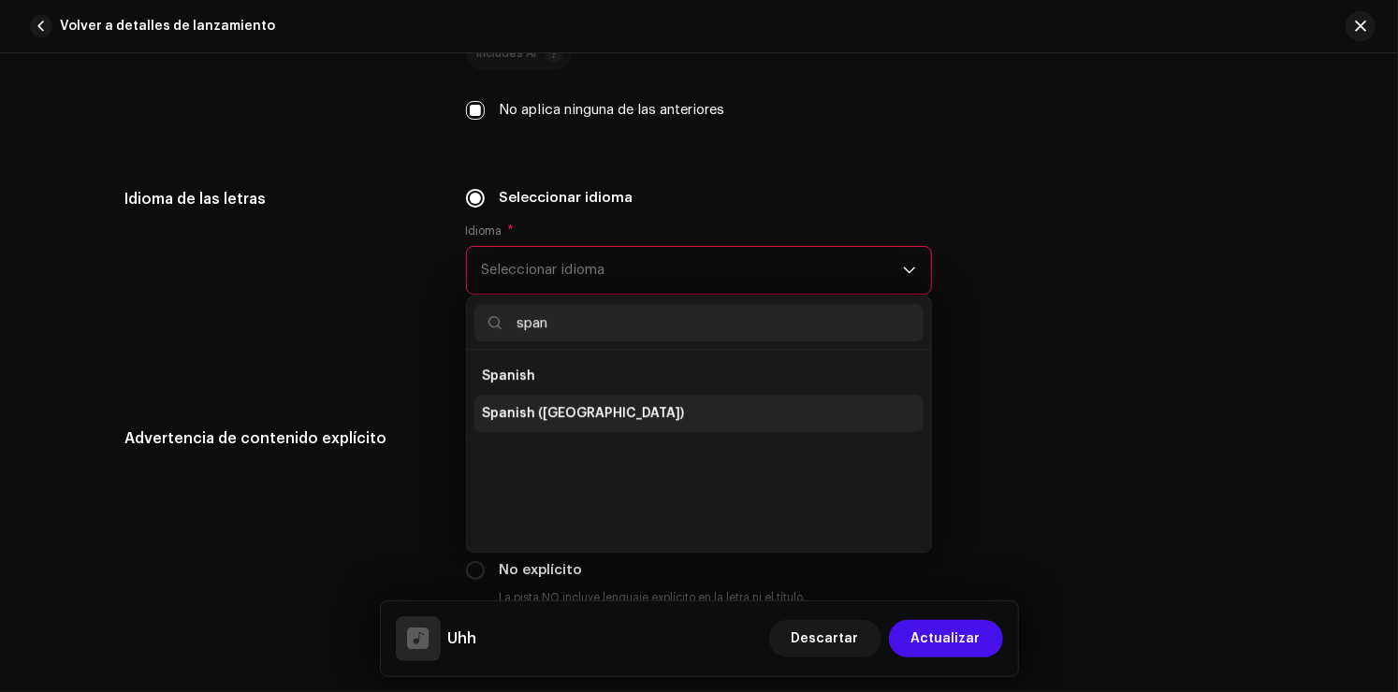
type input "span"
click at [594, 405] on li "Spanish ([GEOGRAPHIC_DATA])" at bounding box center [698, 413] width 449 height 37
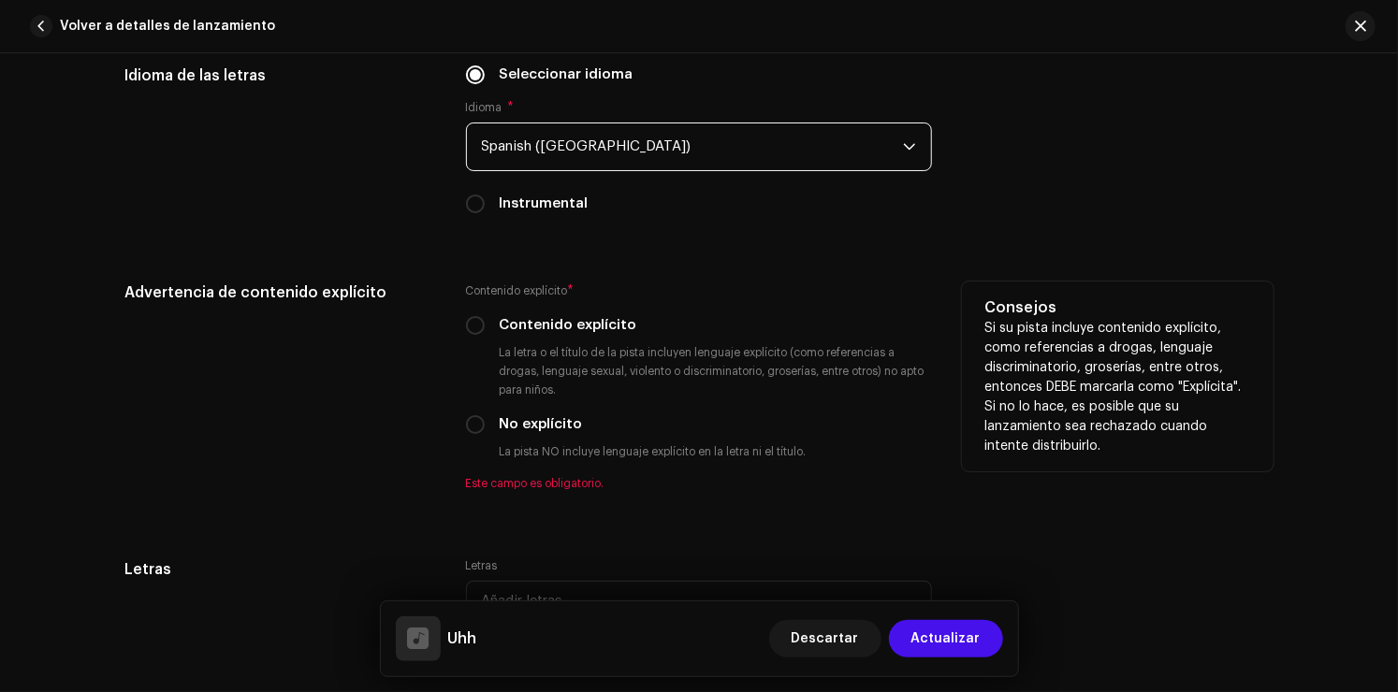
scroll to position [2995, 0]
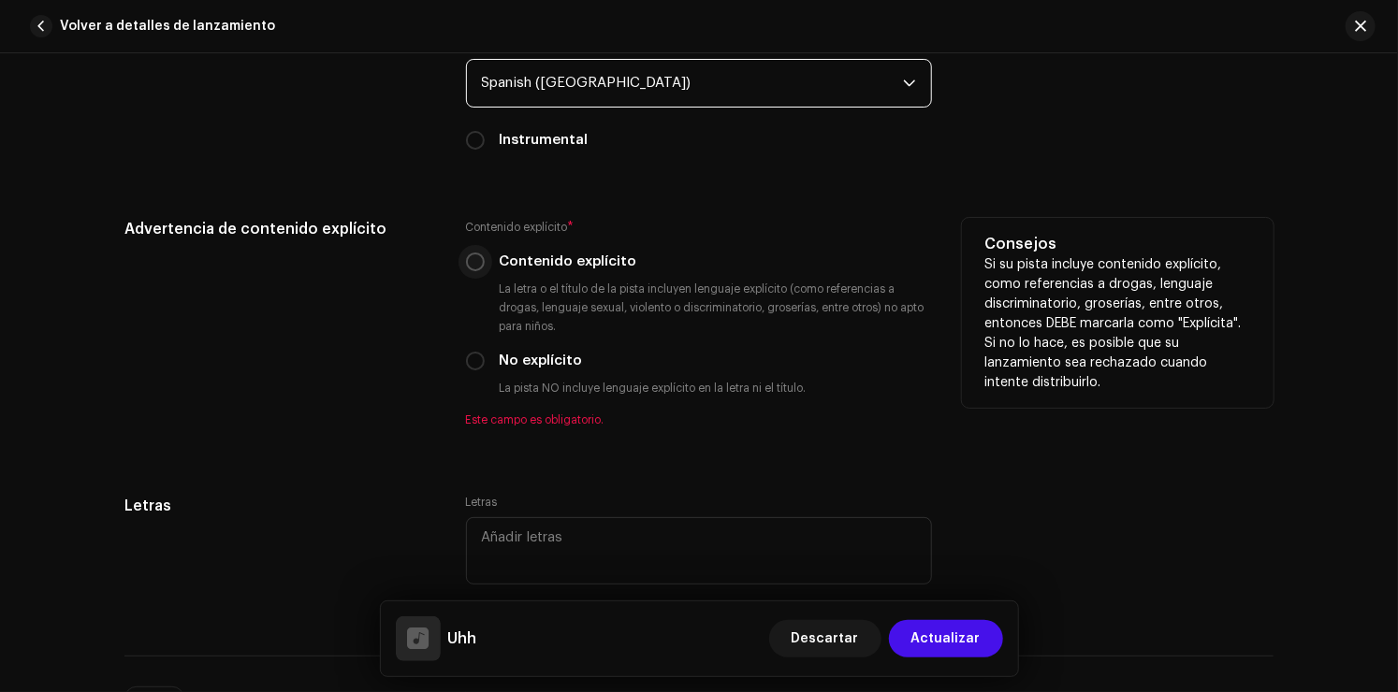
click at [468, 261] on input "Contenido explícito" at bounding box center [475, 262] width 19 height 19
radio input "true"
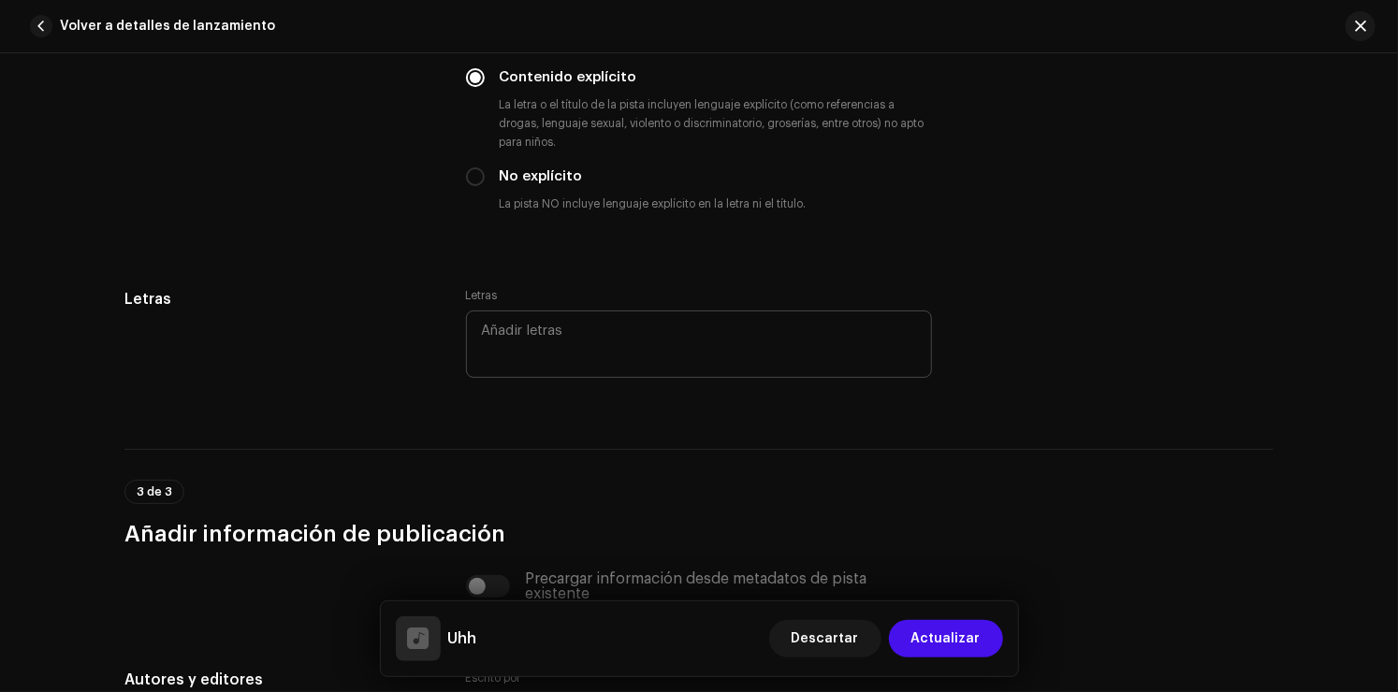
scroll to position [3182, 0]
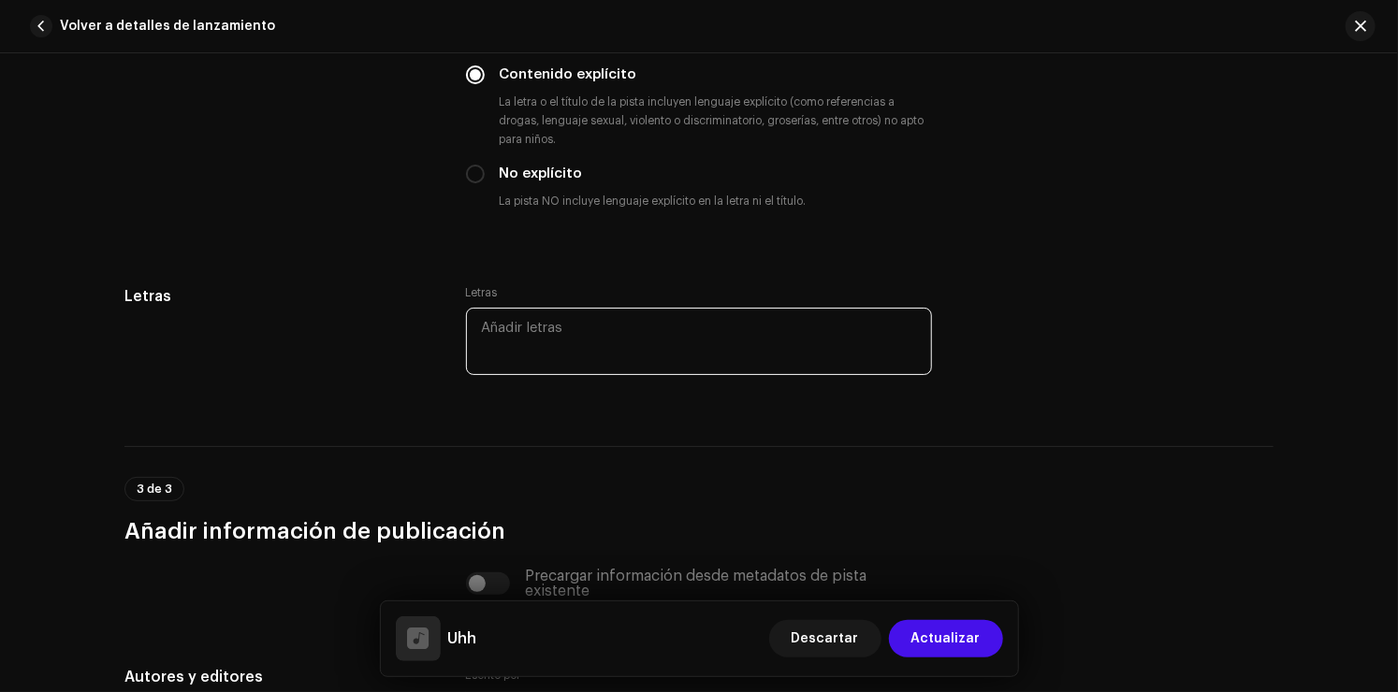
click at [505, 332] on textarea at bounding box center [699, 341] width 466 height 67
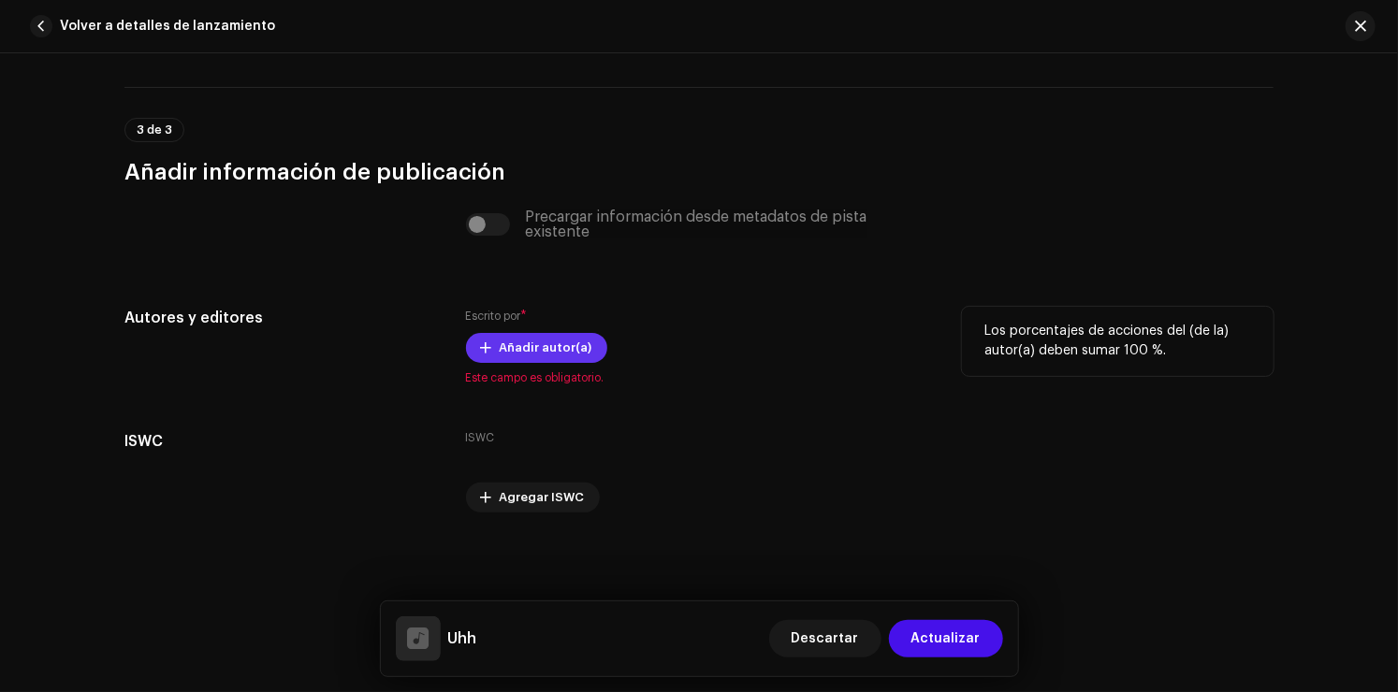
scroll to position [3546, 0]
click at [518, 347] on span "Añadir autor(a)" at bounding box center [546, 347] width 93 height 37
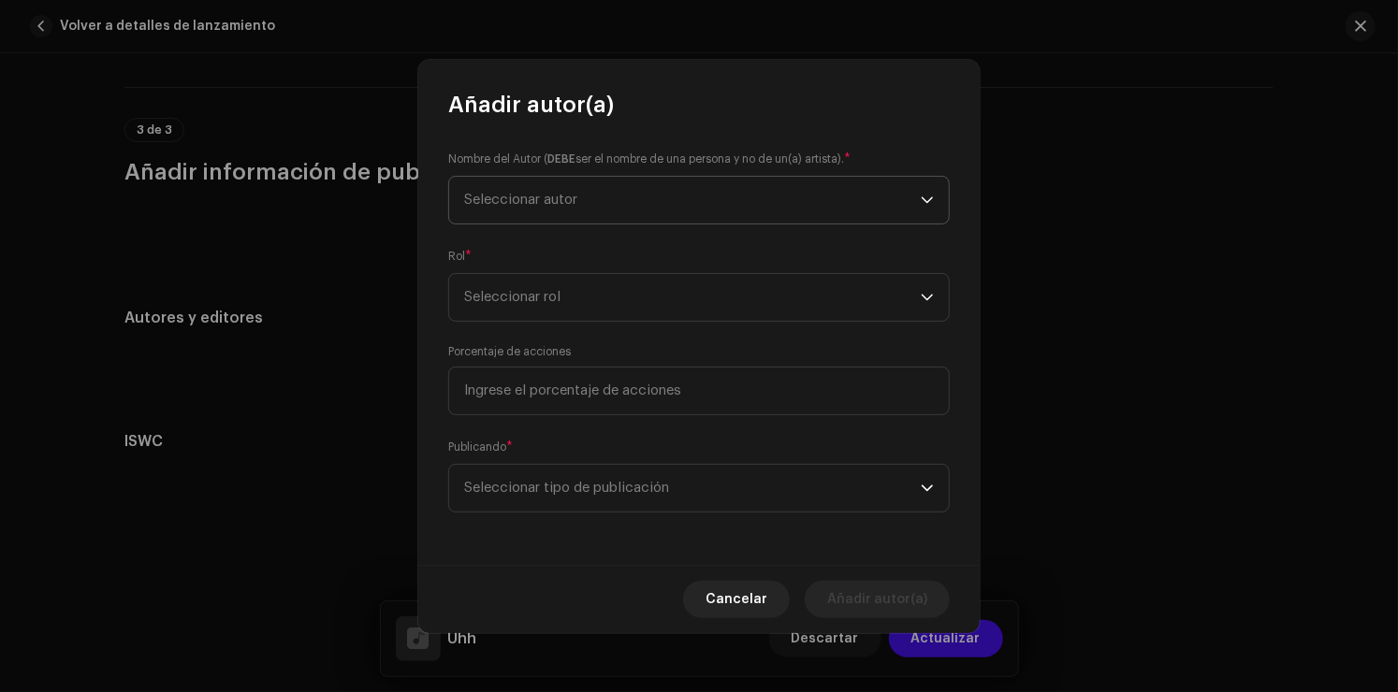
click at [577, 202] on span "Seleccionar autor" at bounding box center [520, 200] width 113 height 14
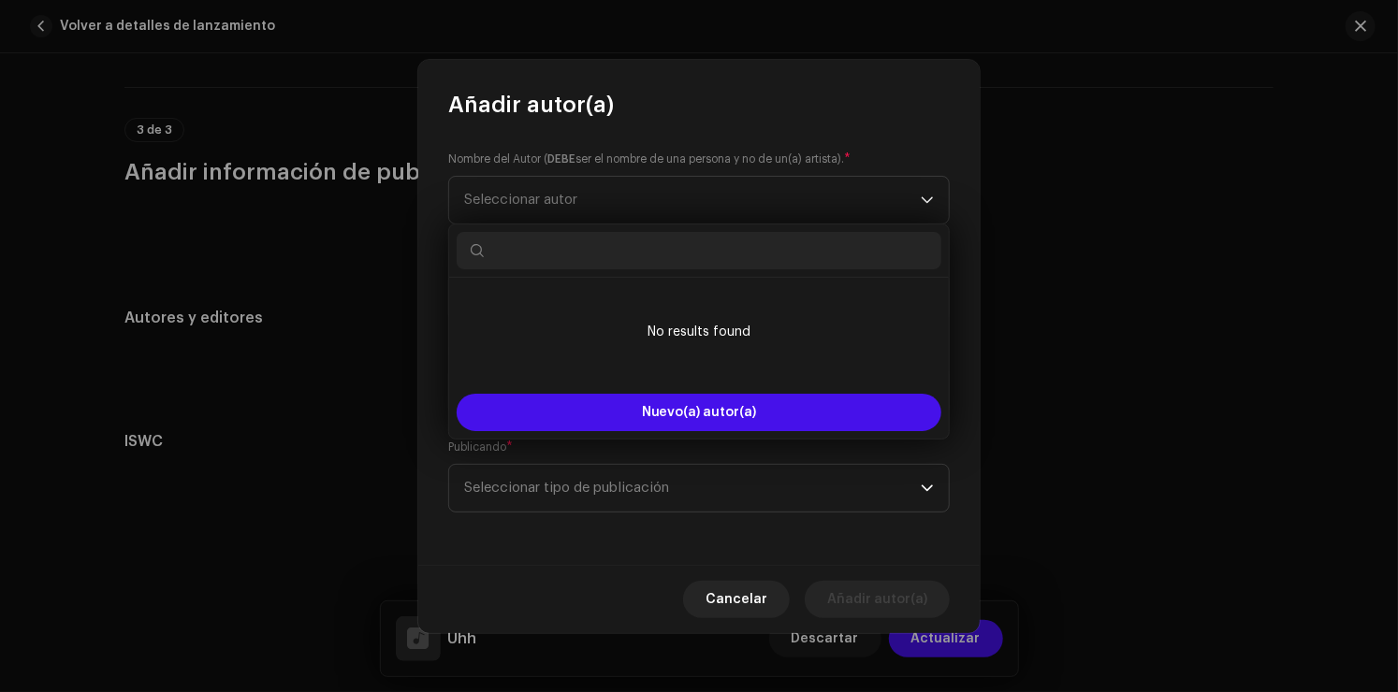
click at [731, 120] on div "Nombre del Autor ( DEBE ser el nombre de una persona y no de un(a) artista). * …" at bounding box center [698, 342] width 561 height 445
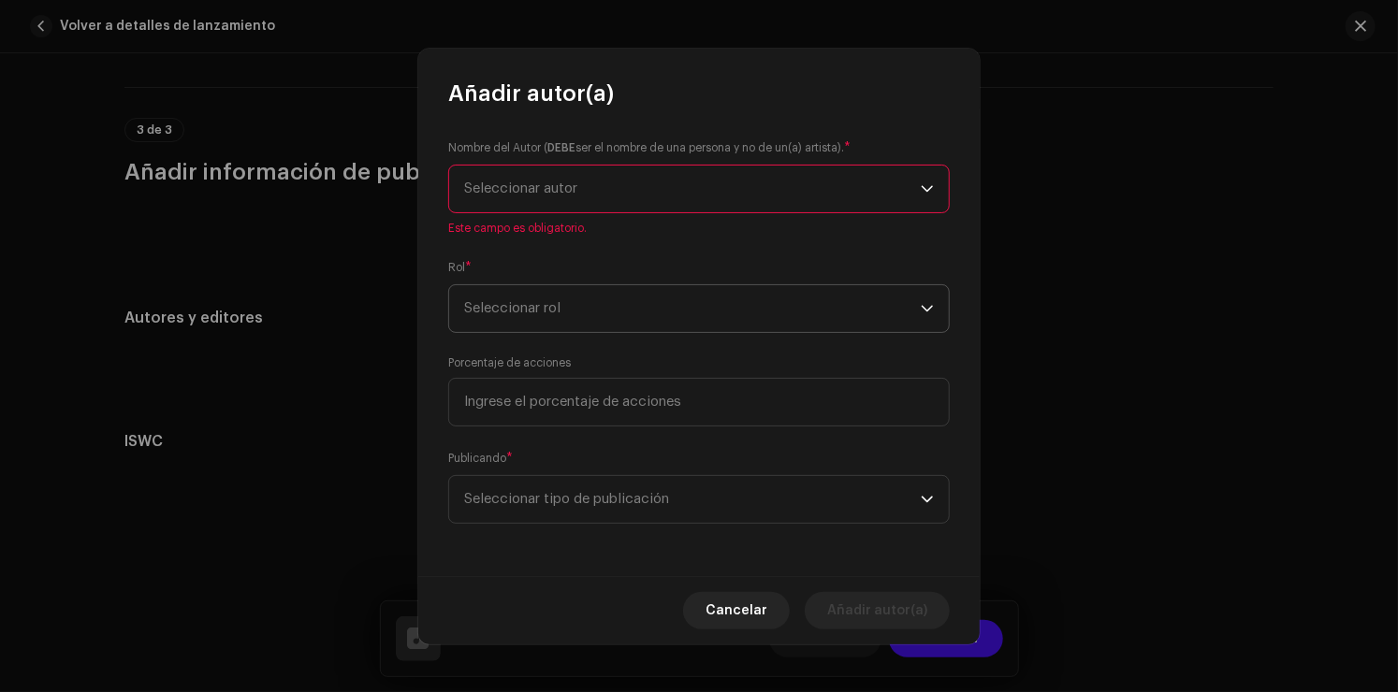
click at [619, 314] on span "Seleccionar rol" at bounding box center [692, 308] width 457 height 47
click at [625, 203] on span "Seleccionar autor" at bounding box center [692, 189] width 457 height 47
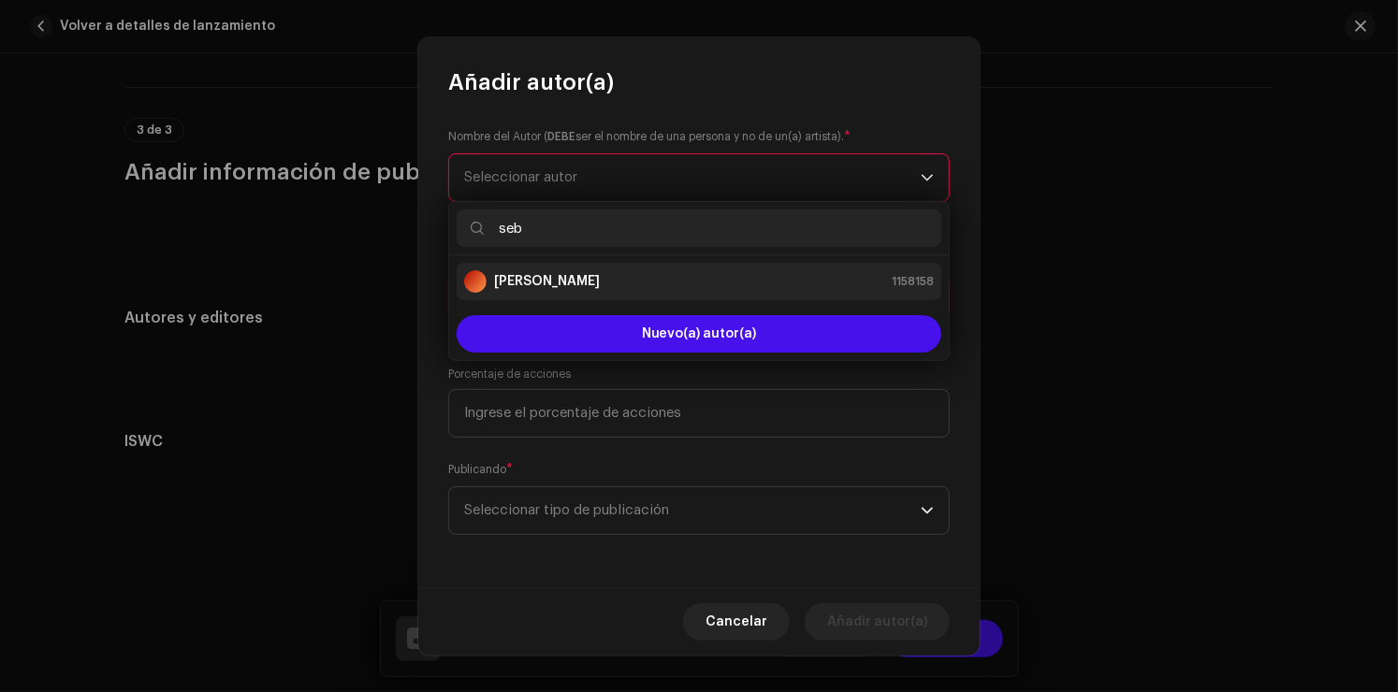
type input "seb"
click at [663, 281] on div "[PERSON_NAME] 1158158" at bounding box center [699, 281] width 470 height 22
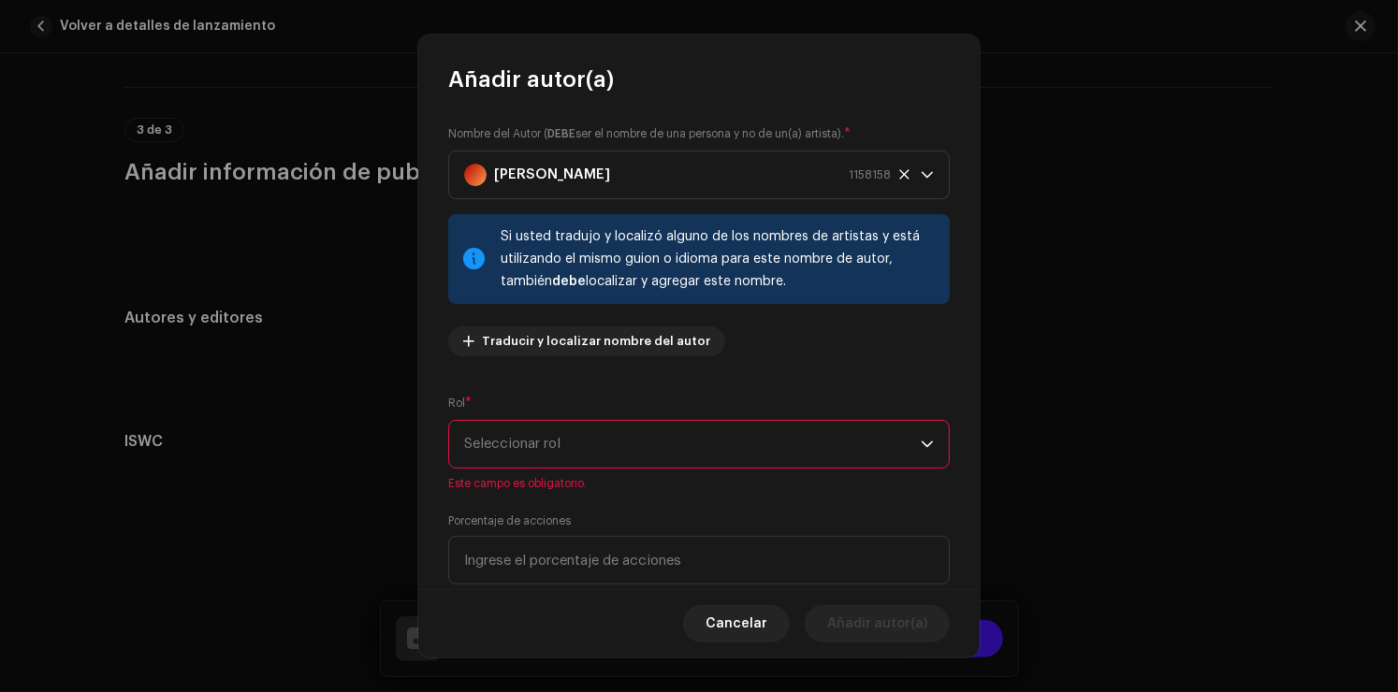
click at [593, 430] on span "Seleccionar rol" at bounding box center [692, 444] width 457 height 47
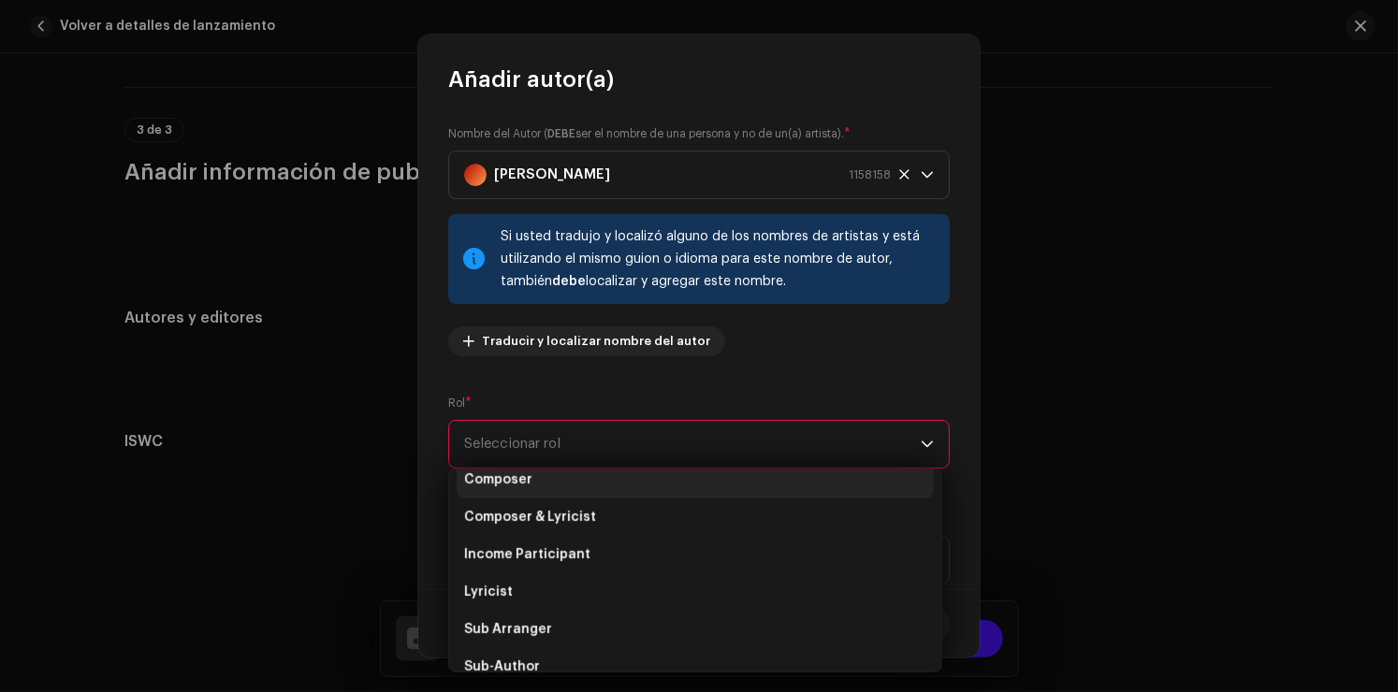
scroll to position [82, 0]
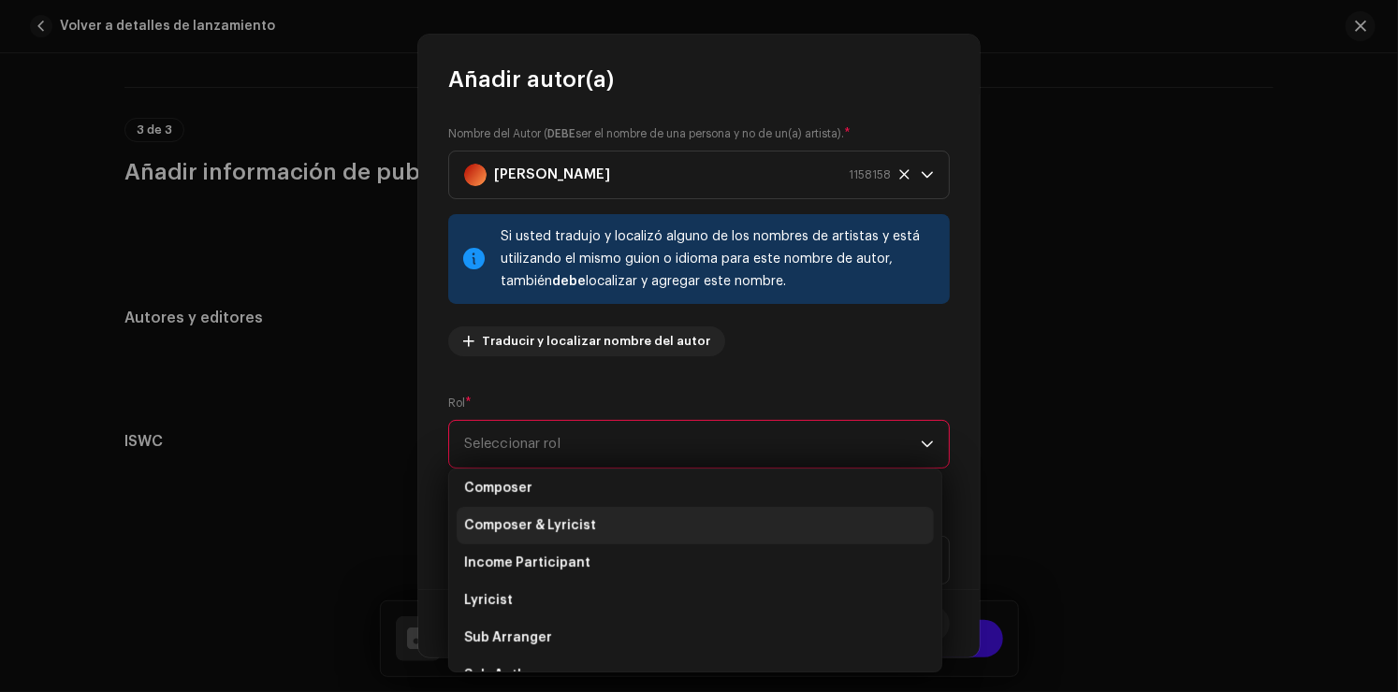
click at [532, 520] on span "Composer & Lyricist" at bounding box center [530, 526] width 132 height 19
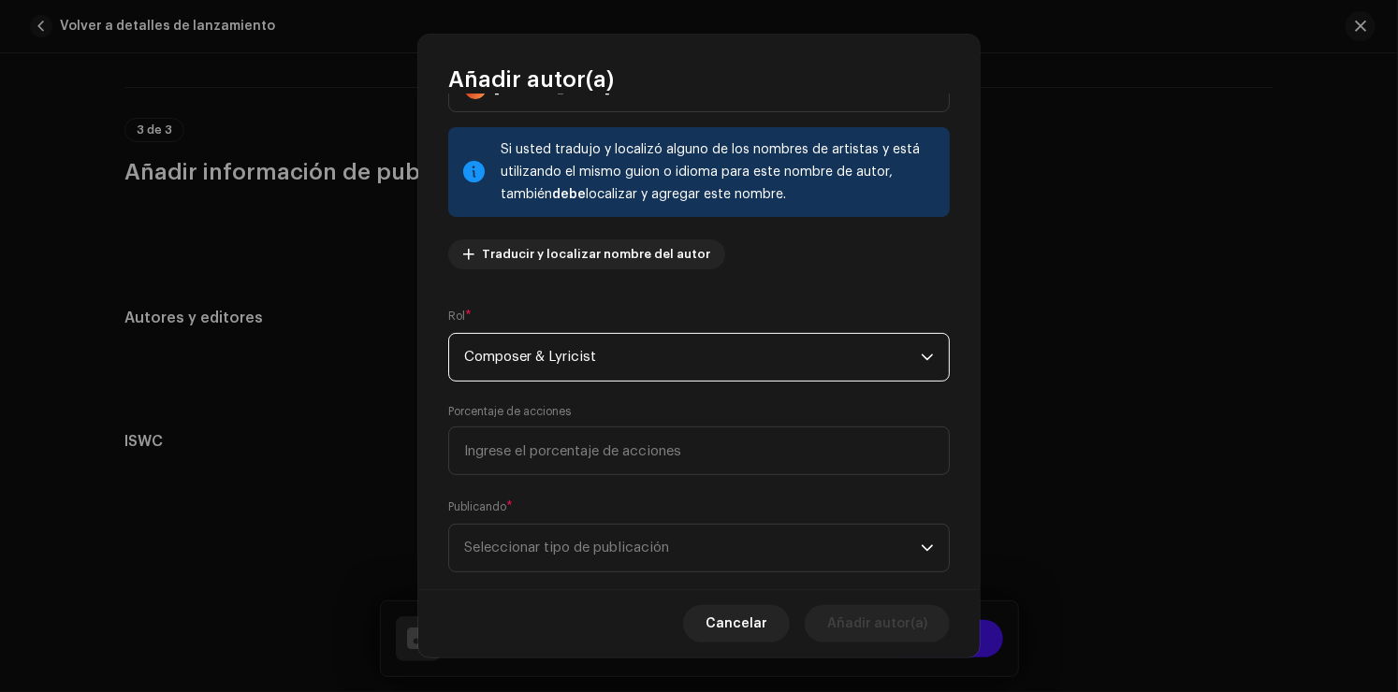
scroll to position [94, 0]
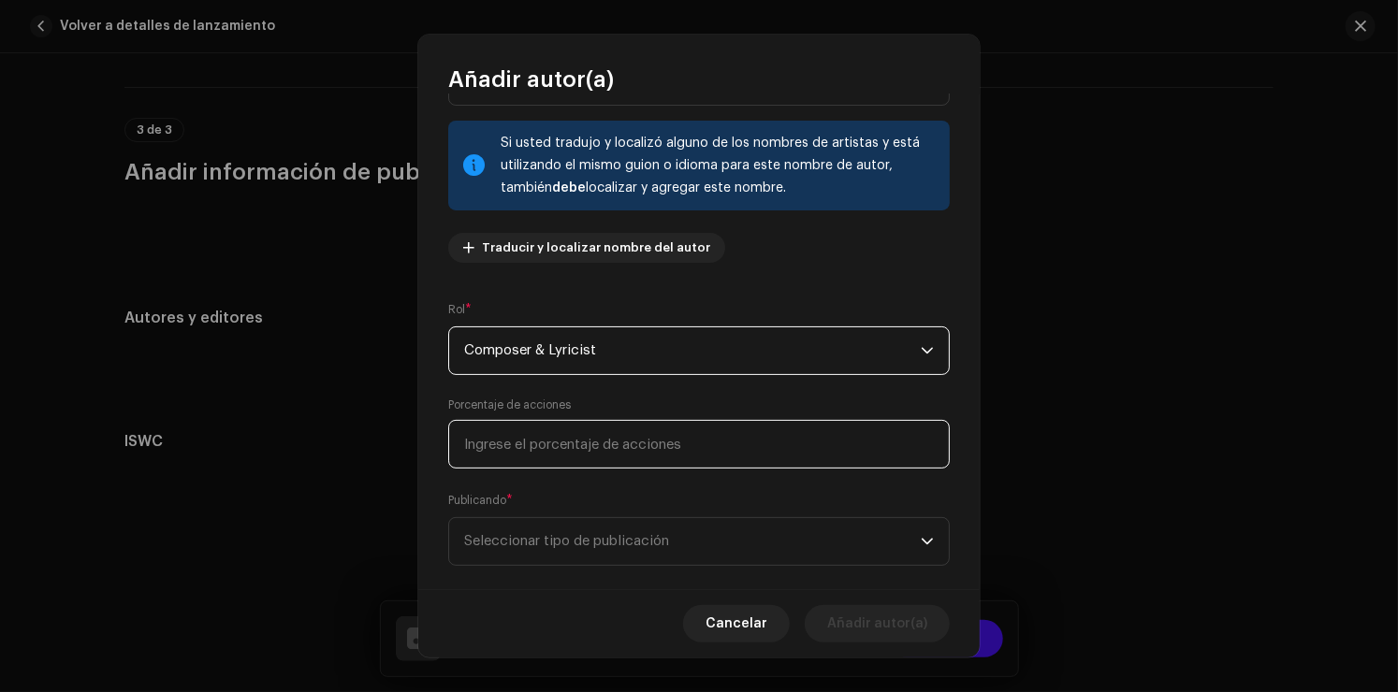
click at [591, 443] on input at bounding box center [699, 444] width 502 height 49
type input "100,00"
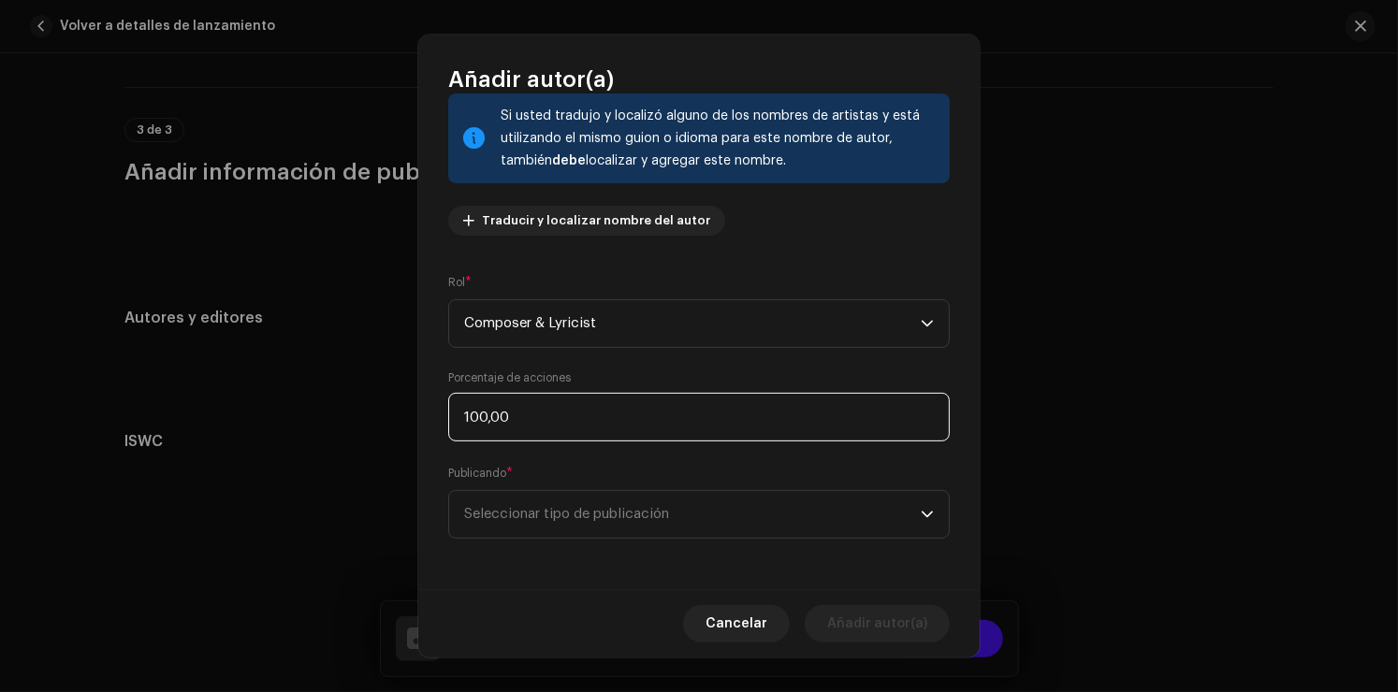
scroll to position [123, 0]
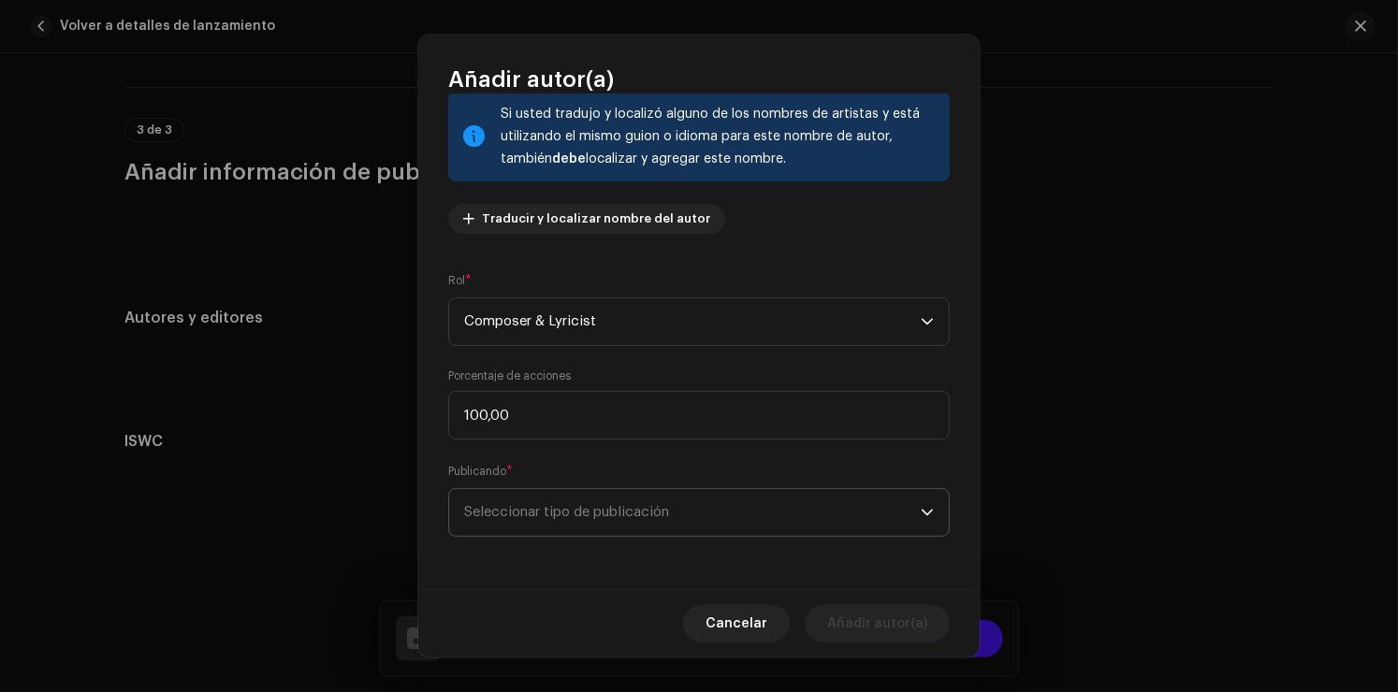
click at [532, 499] on span "Seleccionar tipo de publicación" at bounding box center [692, 512] width 457 height 47
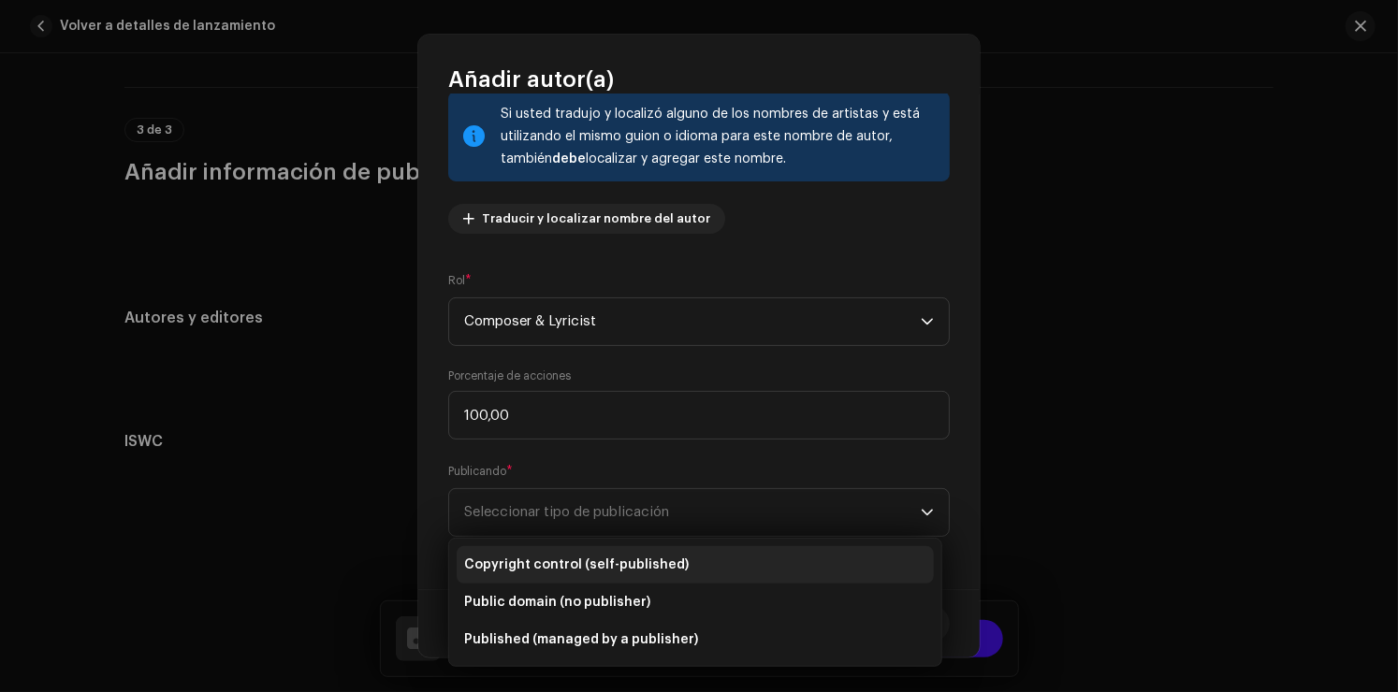
click at [629, 557] on span "Copyright control (self-published)" at bounding box center [576, 565] width 225 height 19
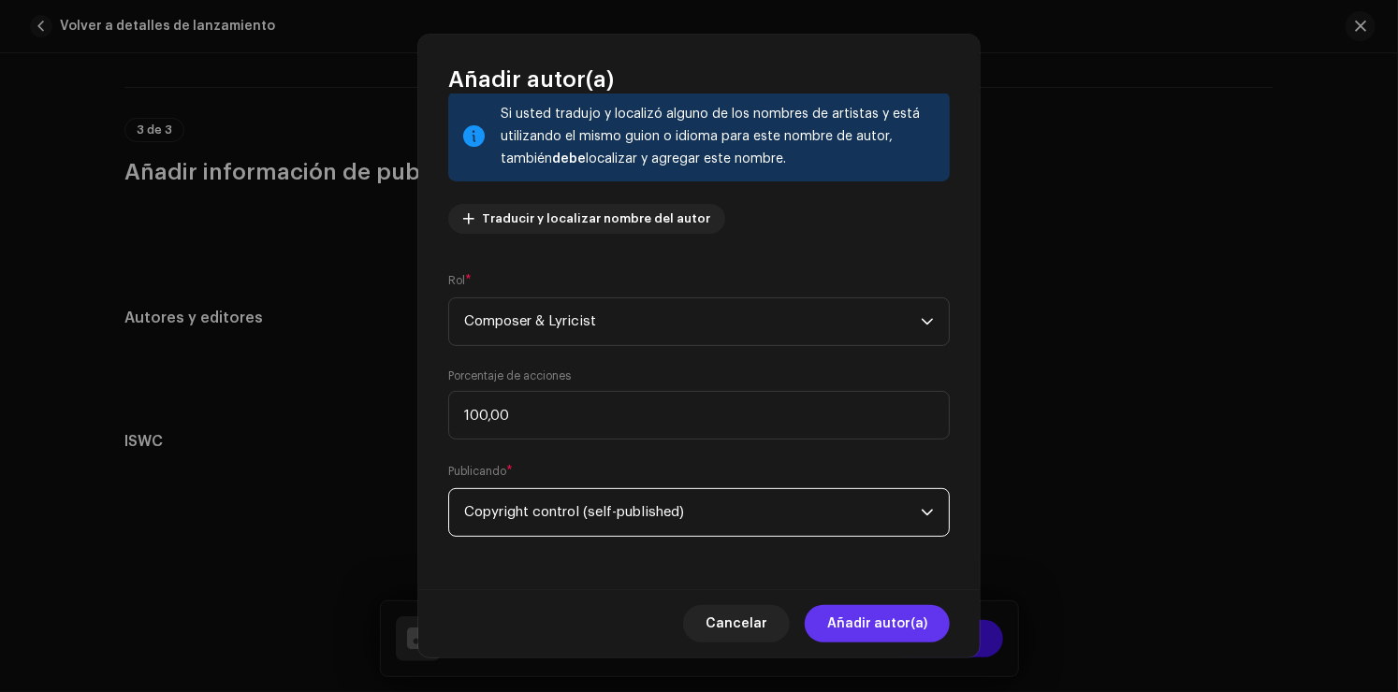
click at [859, 619] on span "Añadir autor(a)" at bounding box center [877, 623] width 100 height 37
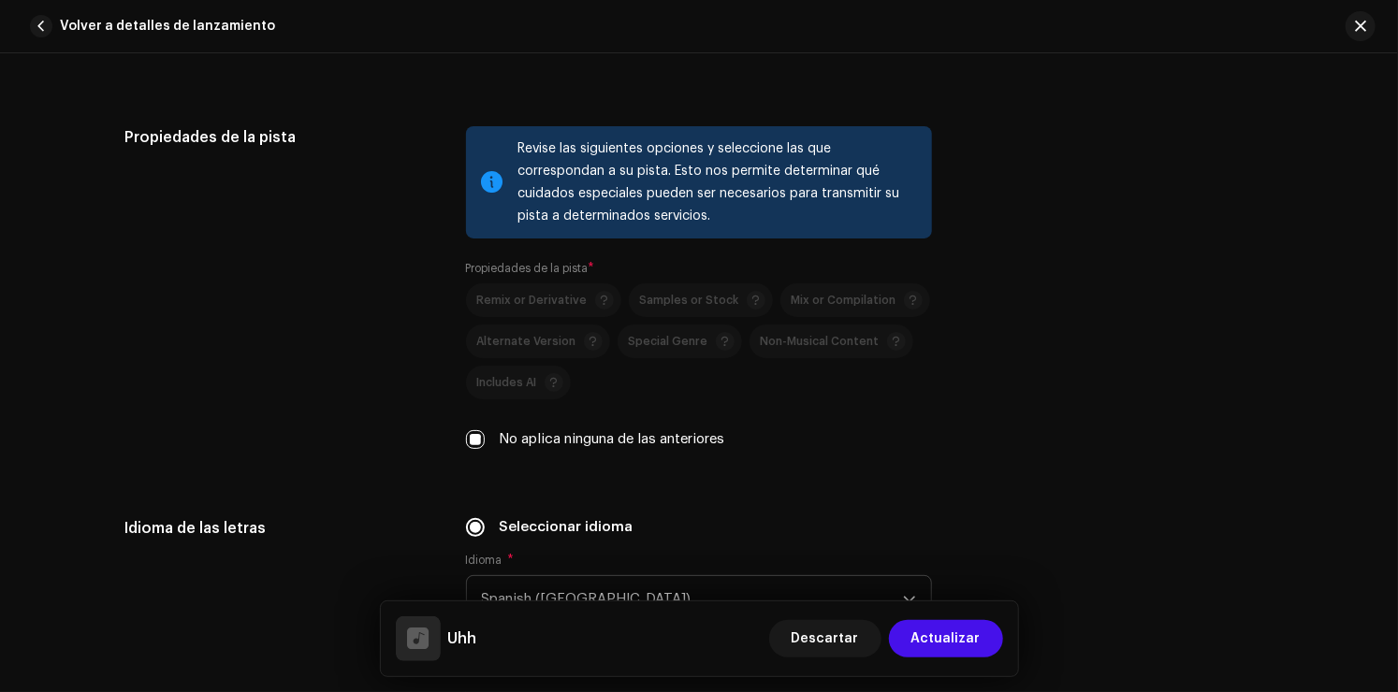
scroll to position [1916, 0]
